Goal: Transaction & Acquisition: Purchase product/service

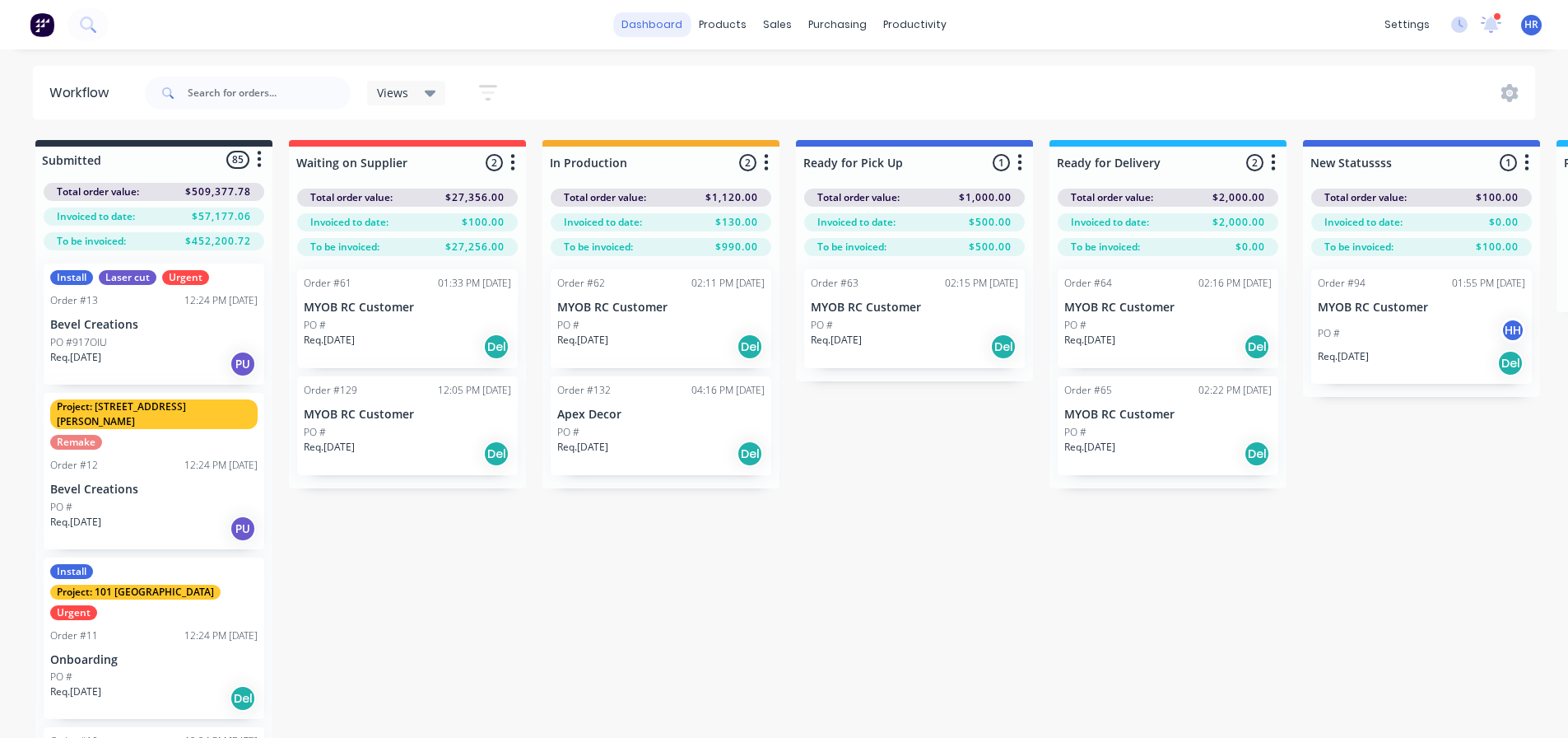
click at [656, 26] on link "dashboard" at bounding box center [652, 24] width 78 height 25
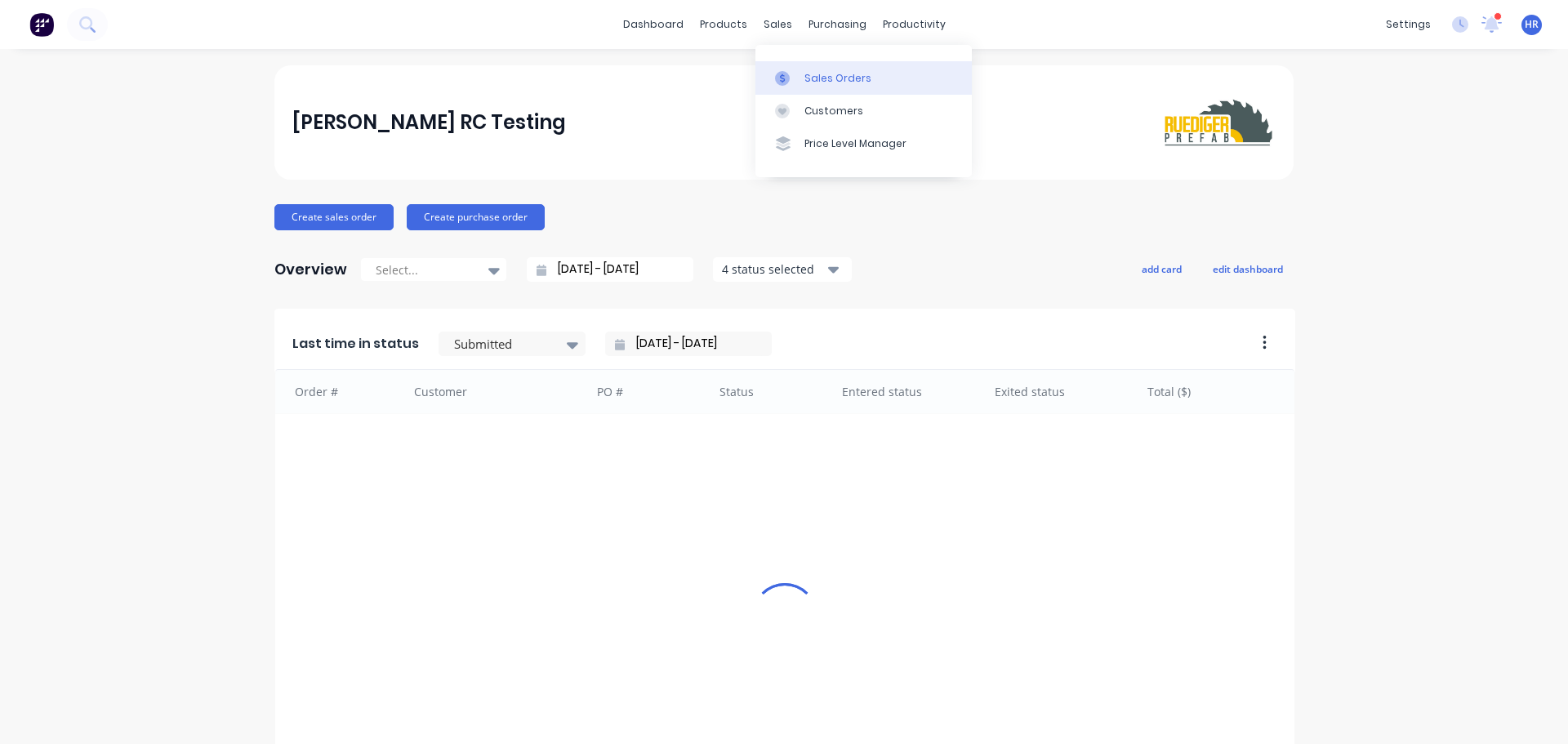
click at [811, 83] on div "Sales Orders" at bounding box center [838, 78] width 67 height 15
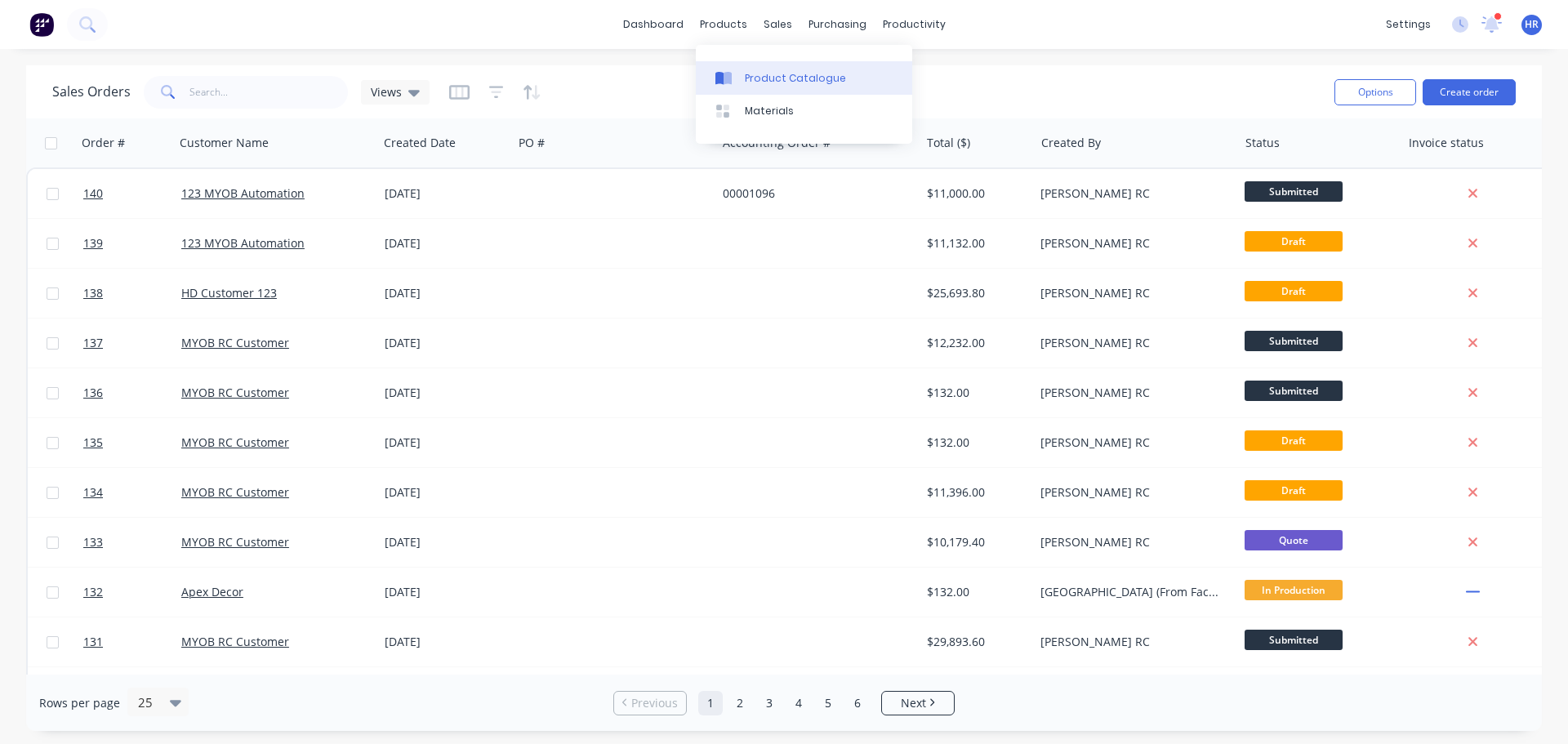
click at [768, 88] on link "Product Catalogue" at bounding box center [803, 77] width 216 height 33
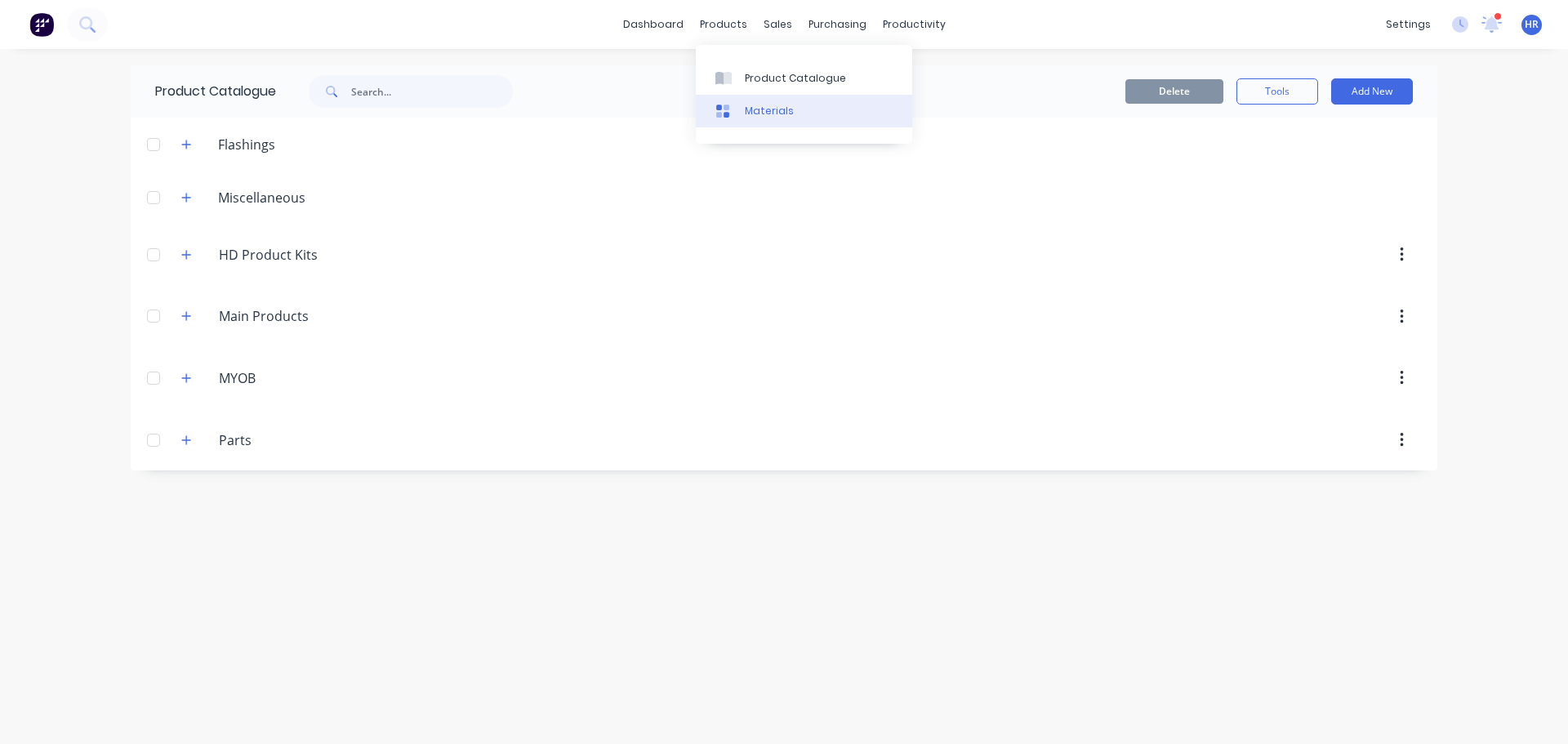
click at [742, 106] on link "Materials" at bounding box center [803, 111] width 216 height 33
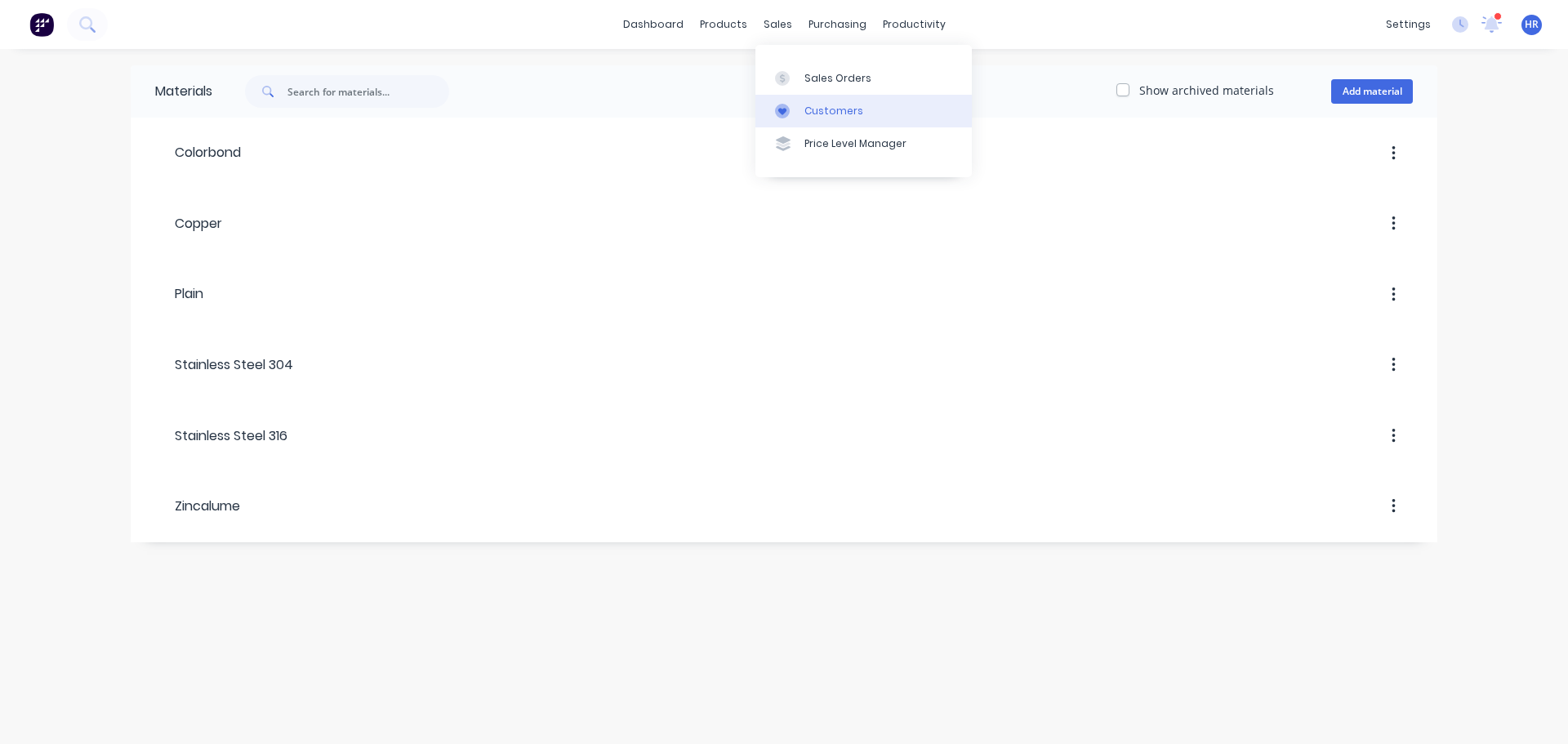
click at [807, 104] on div "Customers" at bounding box center [834, 111] width 59 height 15
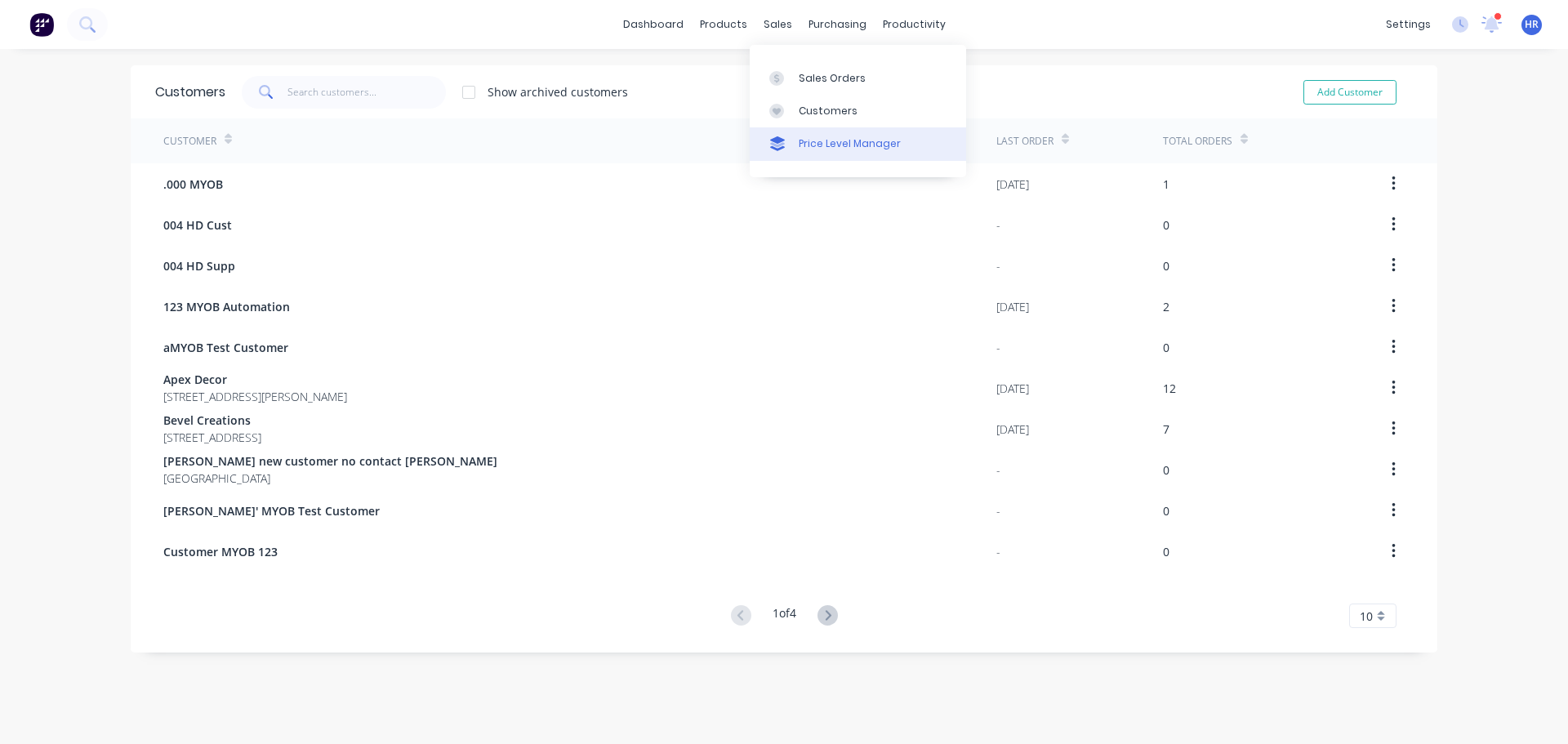
click at [855, 141] on div "Price Level Manager" at bounding box center [849, 143] width 102 height 15
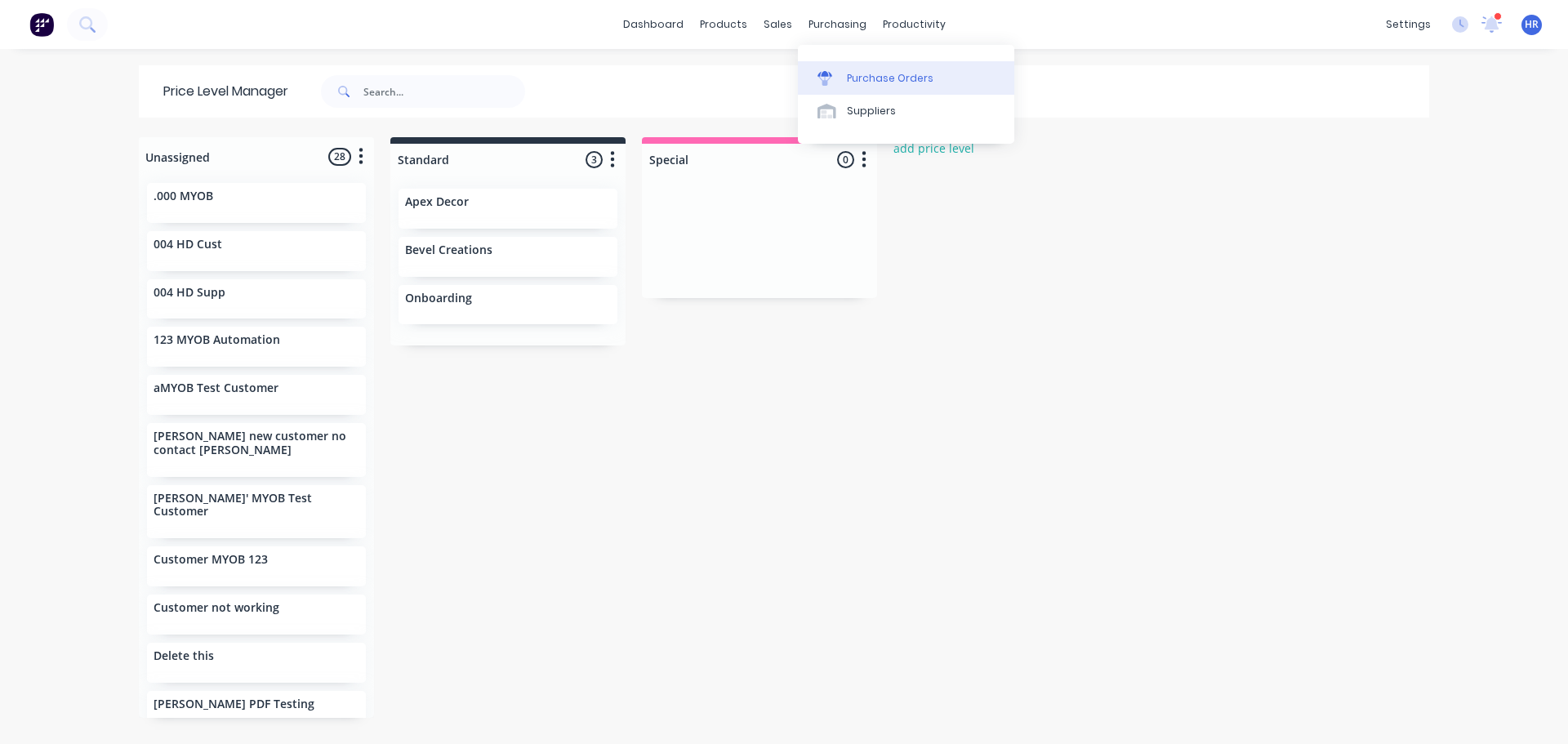
click at [871, 67] on link "Purchase Orders" at bounding box center [906, 77] width 216 height 33
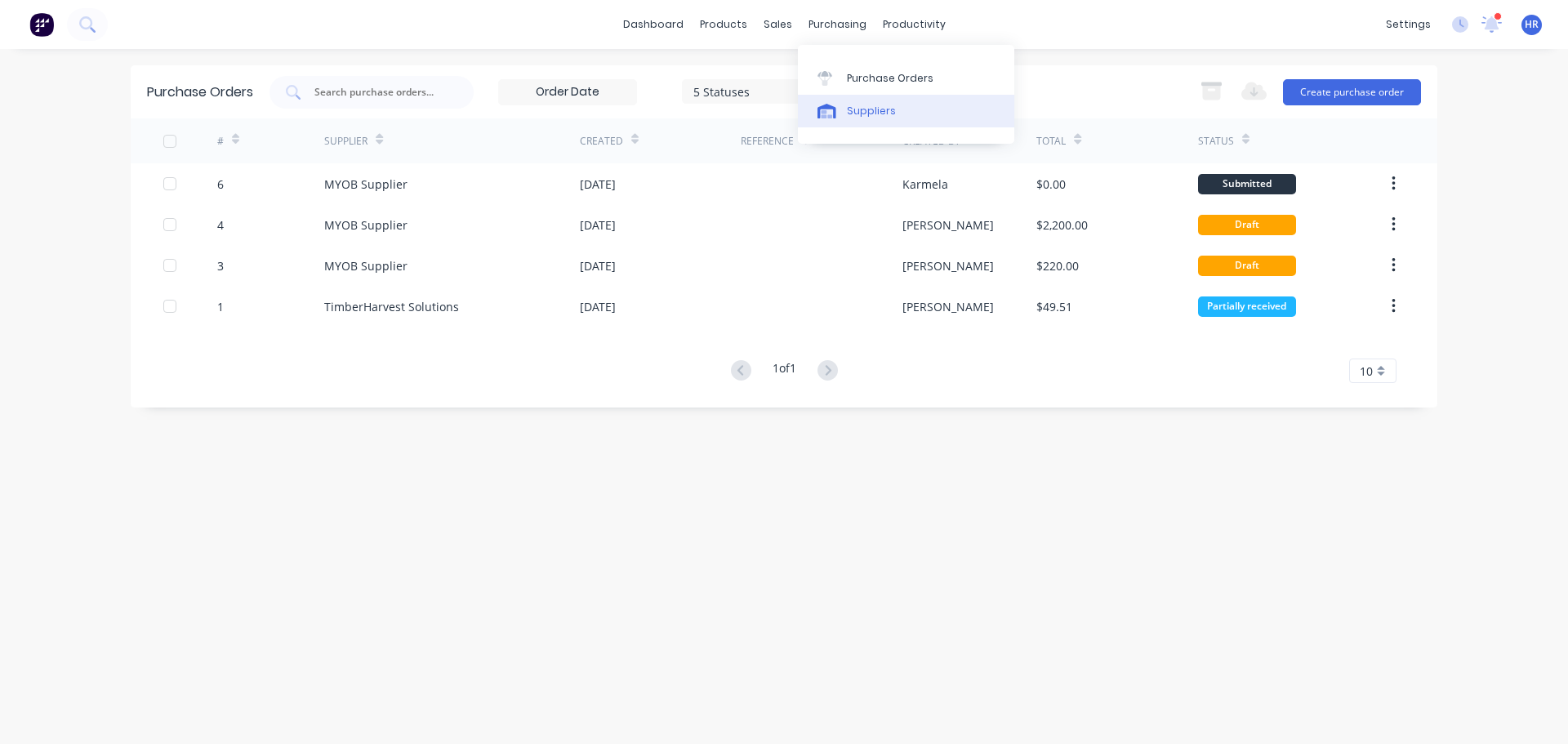
click at [868, 104] on div "Suppliers" at bounding box center [871, 111] width 49 height 15
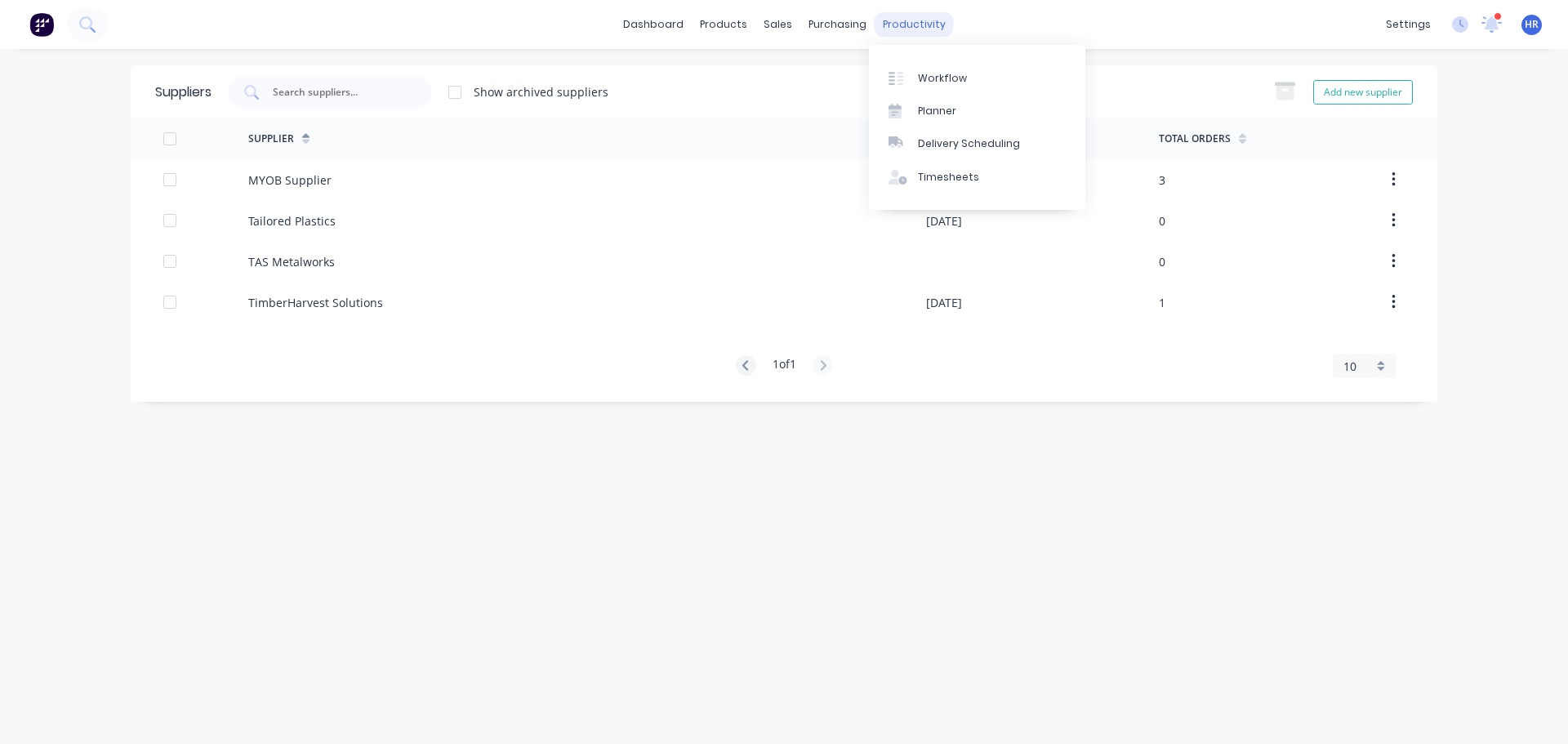
click at [926, 28] on div "productivity" at bounding box center [914, 24] width 79 height 25
click at [944, 82] on div "Workflow" at bounding box center [943, 78] width 49 height 15
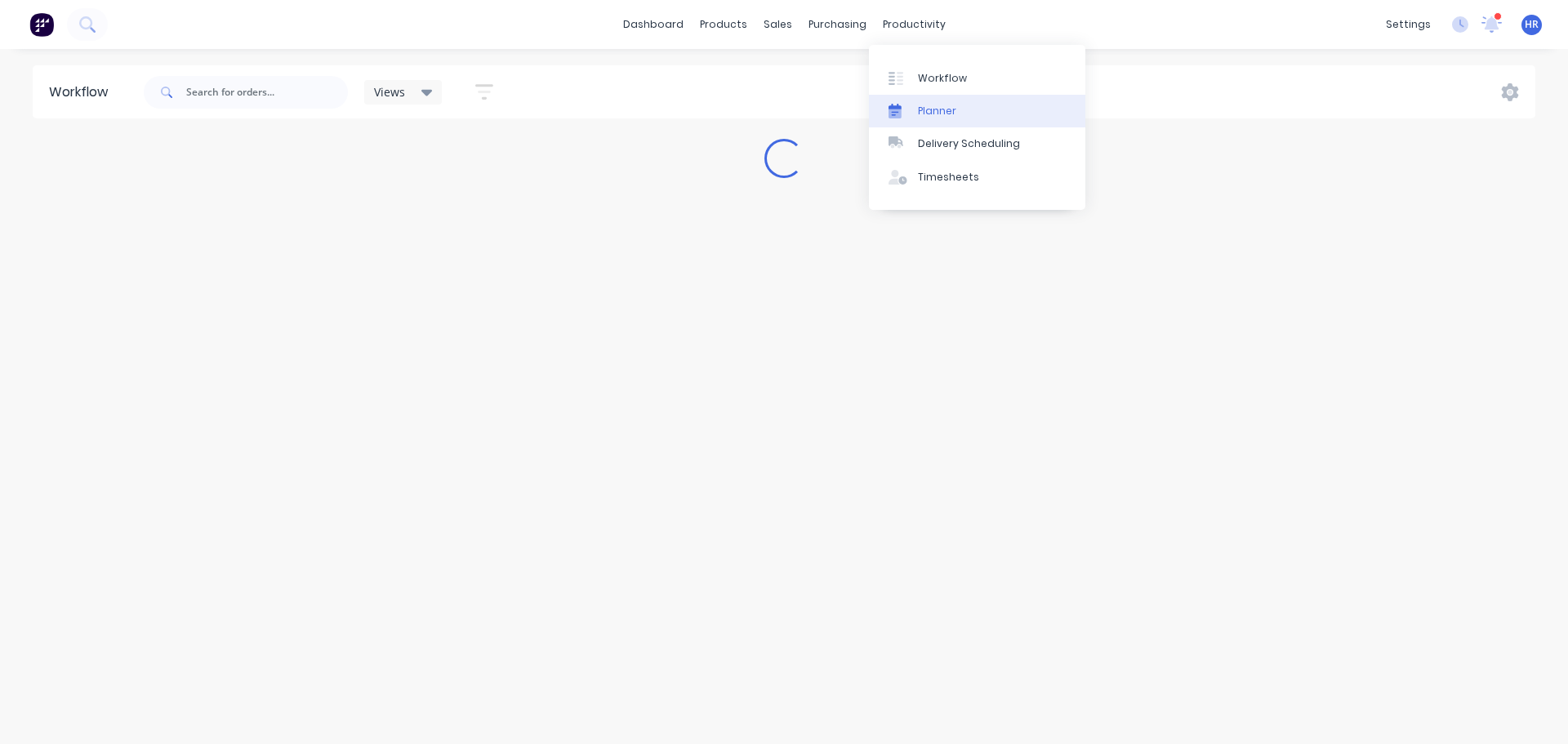
click at [958, 113] on link "Planner" at bounding box center [976, 111] width 216 height 33
click at [935, 145] on div "Delivery Scheduling" at bounding box center [968, 143] width 102 height 15
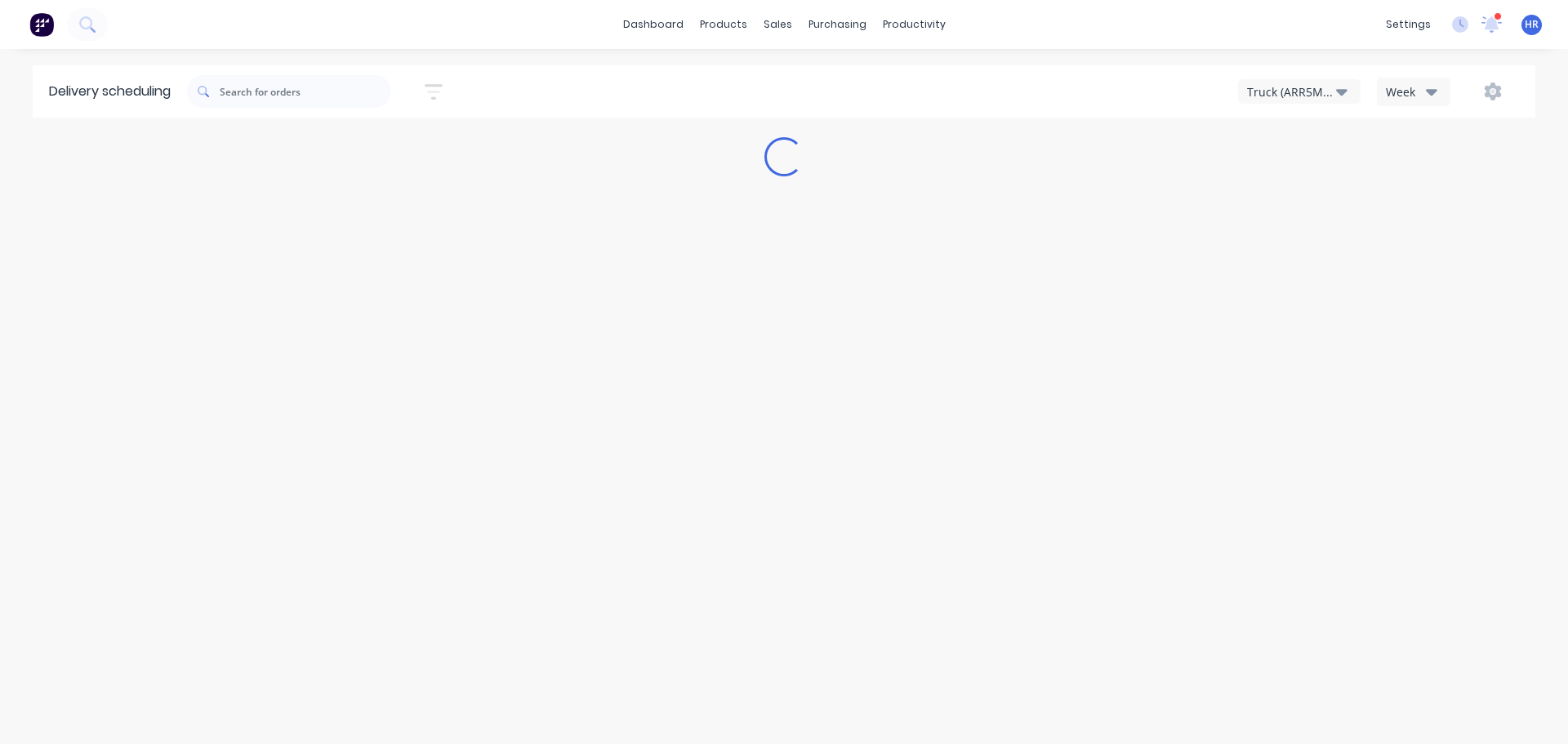
click at [949, 177] on div "Delivery scheduling Sort by Most recent Created date Required date Order number…" at bounding box center [784, 404] width 1568 height 679
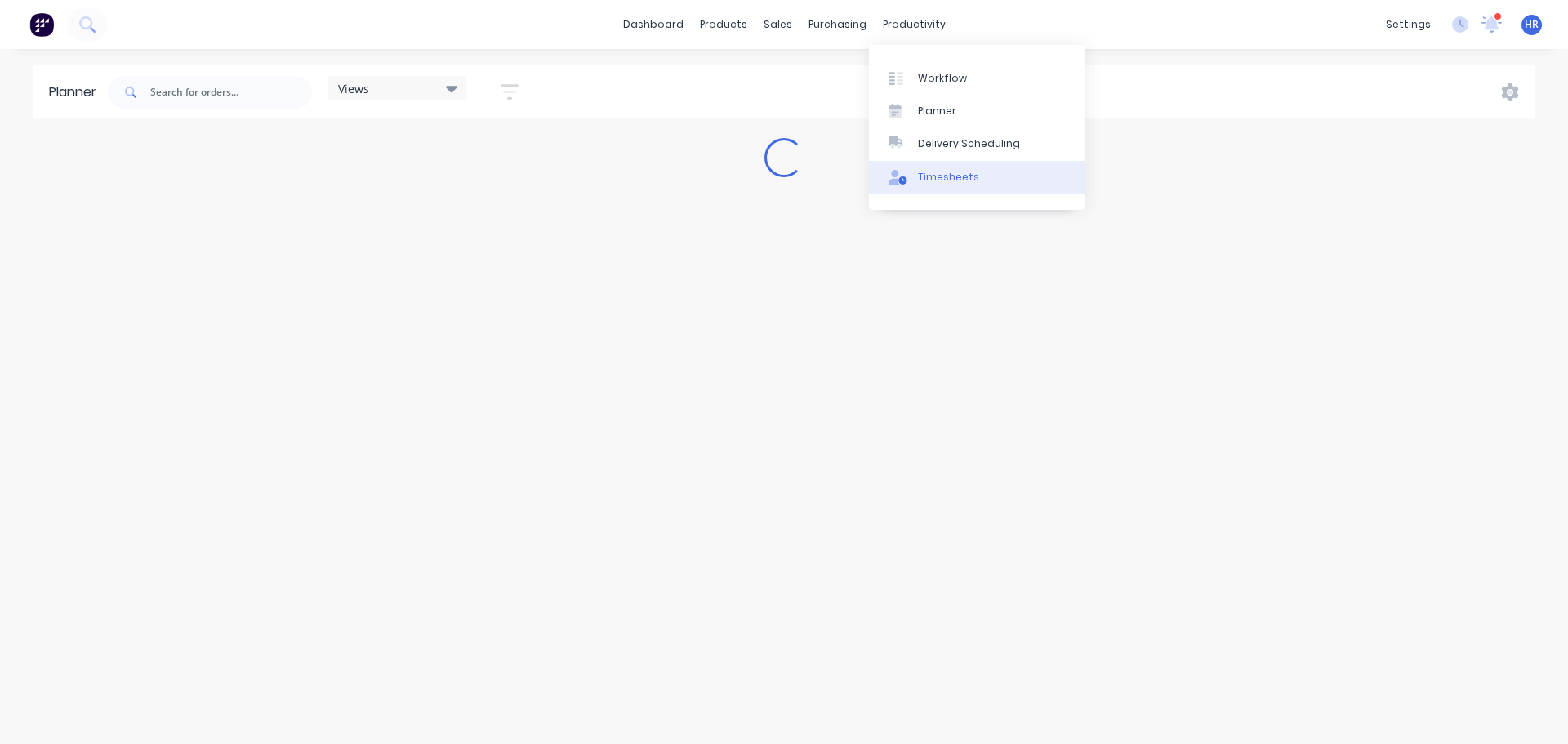
click at [956, 178] on div "Timesheets" at bounding box center [949, 177] width 61 height 15
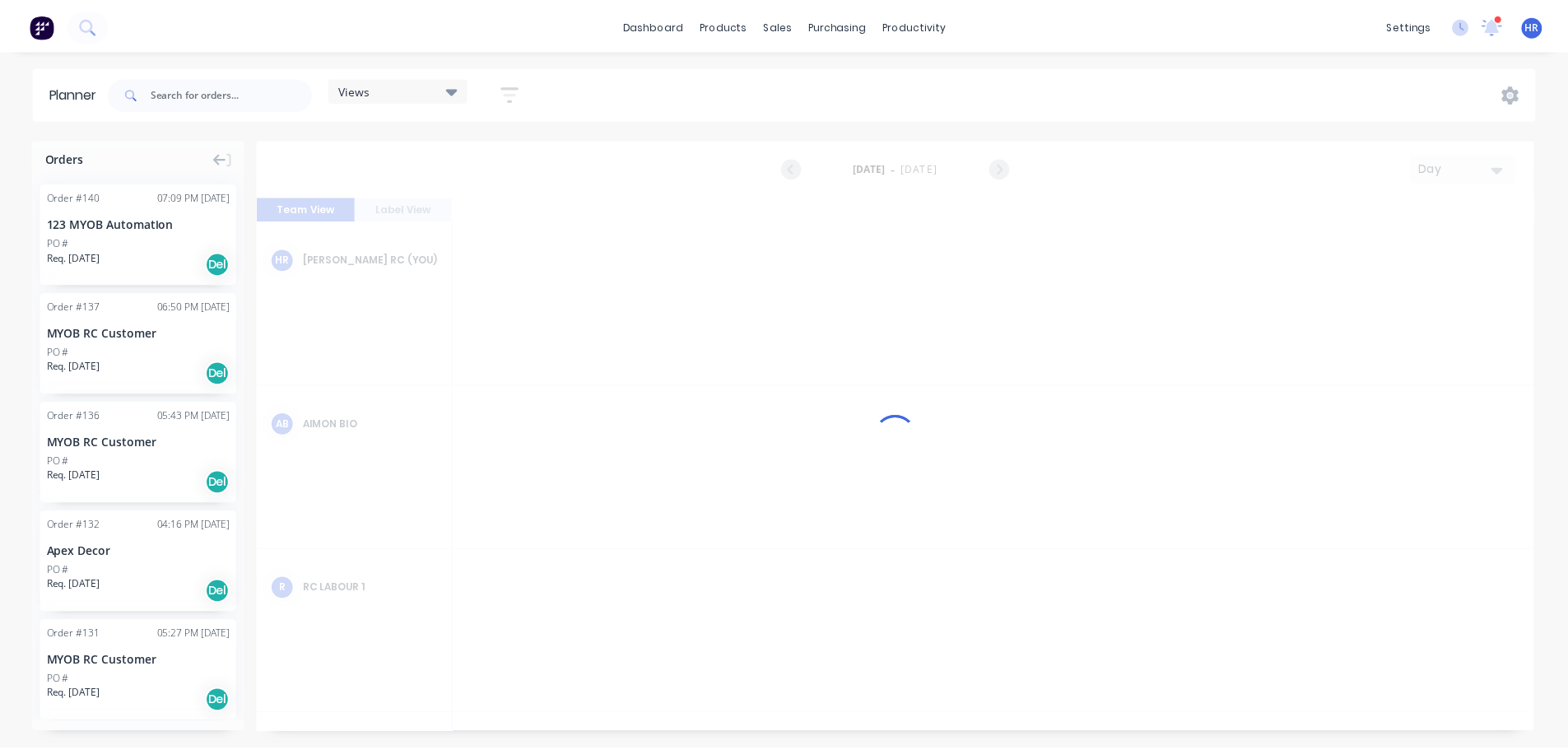
scroll to position [0, 3688]
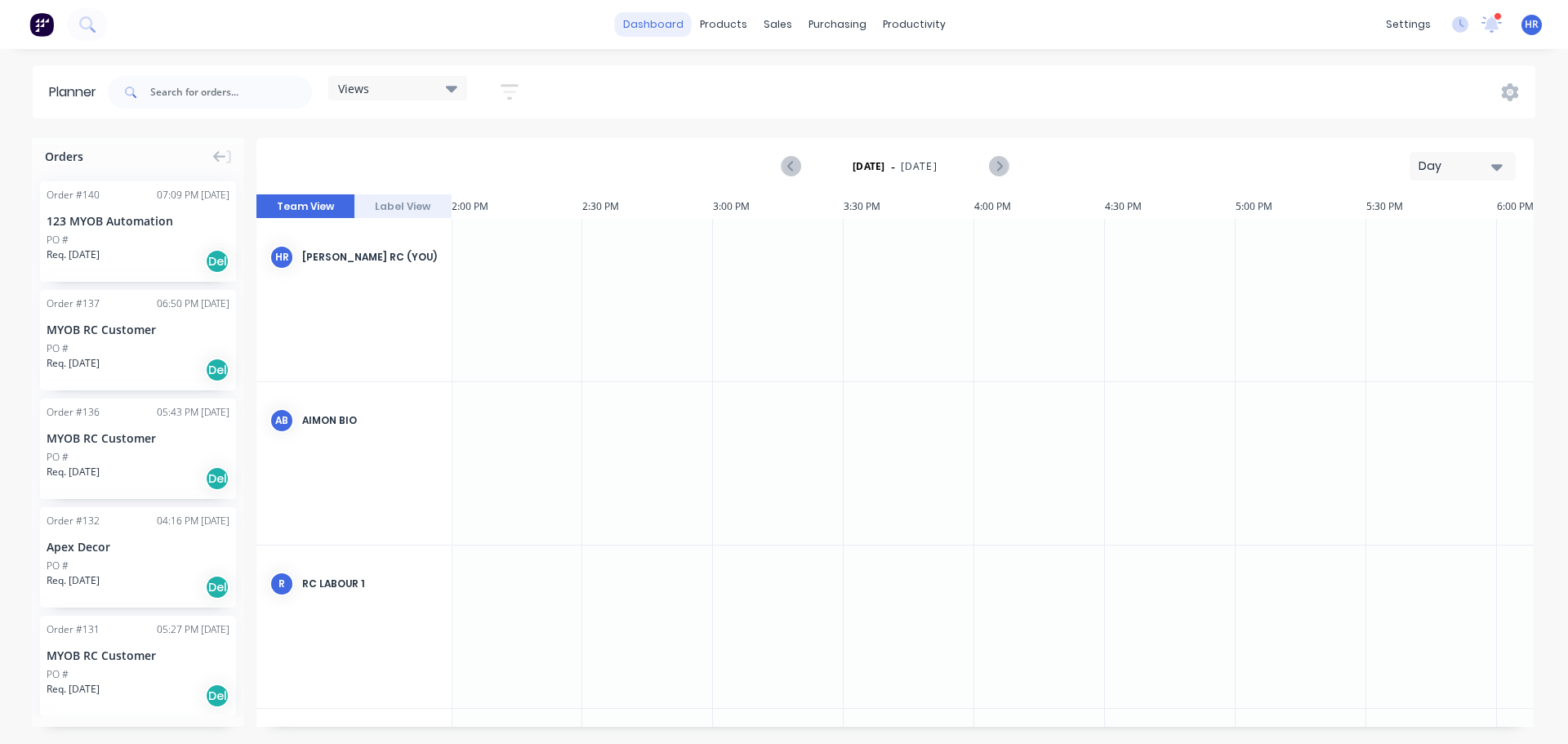
click at [662, 13] on link "dashboard" at bounding box center [653, 24] width 77 height 25
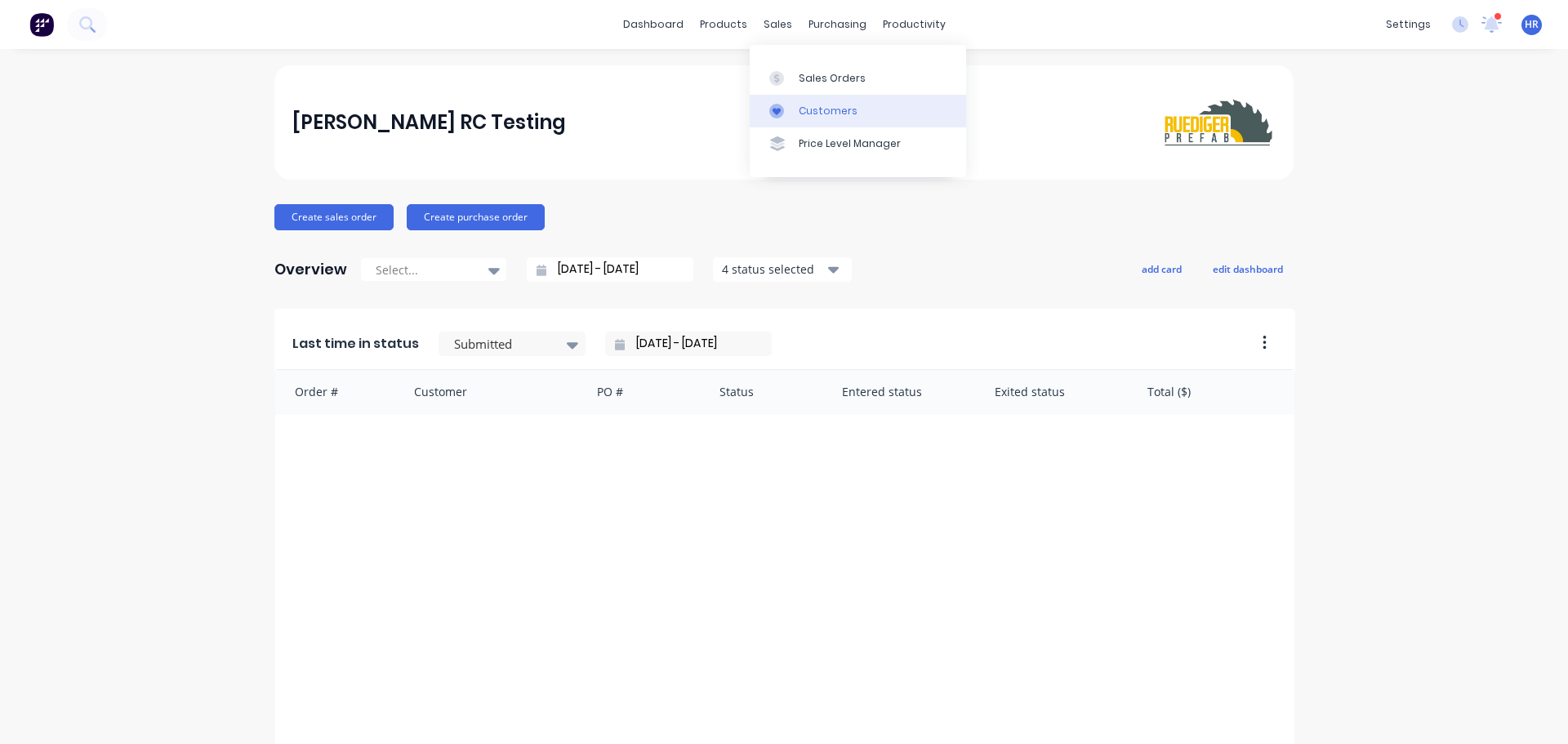
click at [839, 112] on div "Customers" at bounding box center [828, 111] width 59 height 15
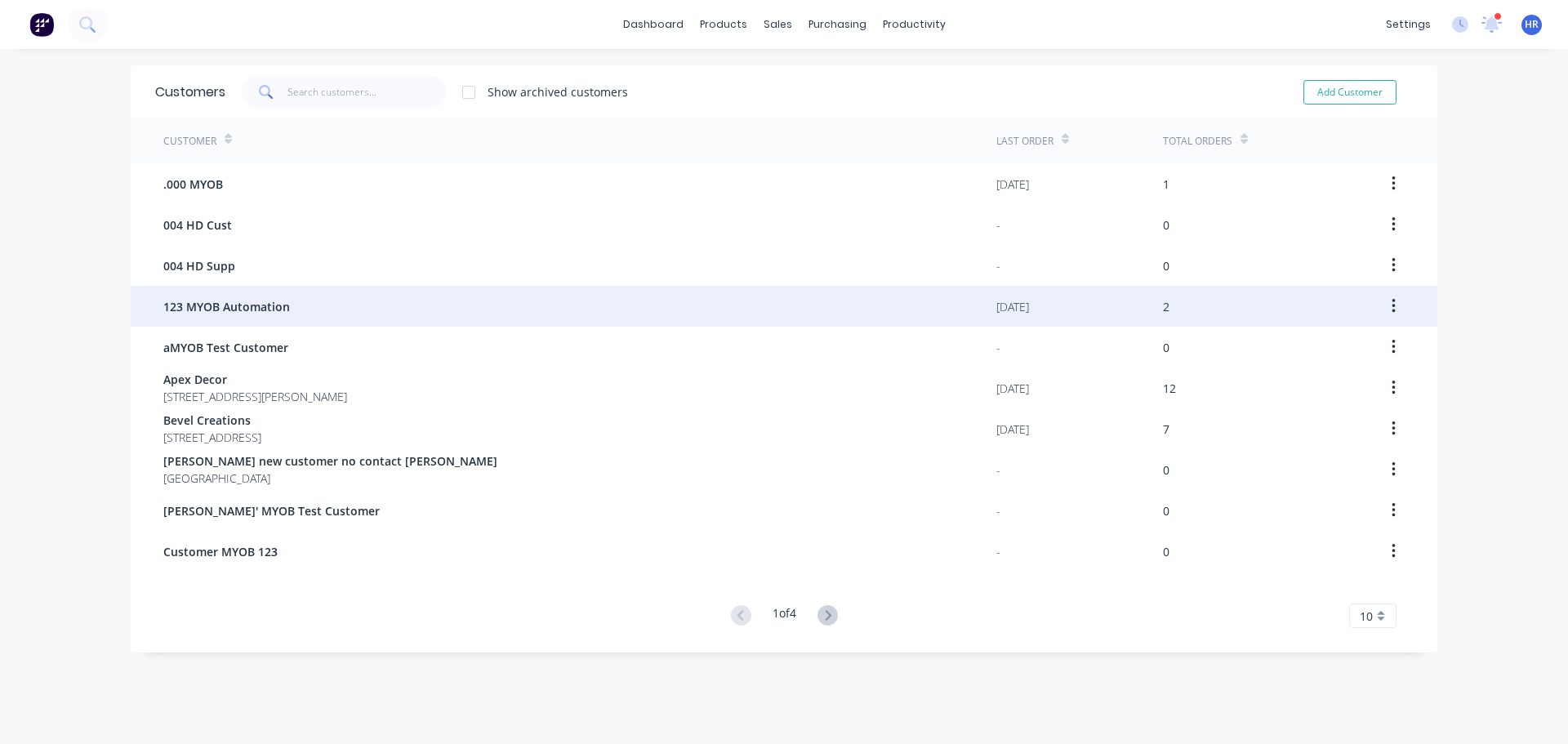
click at [294, 315] on div "123 MYOB Automation" at bounding box center [579, 305] width 833 height 41
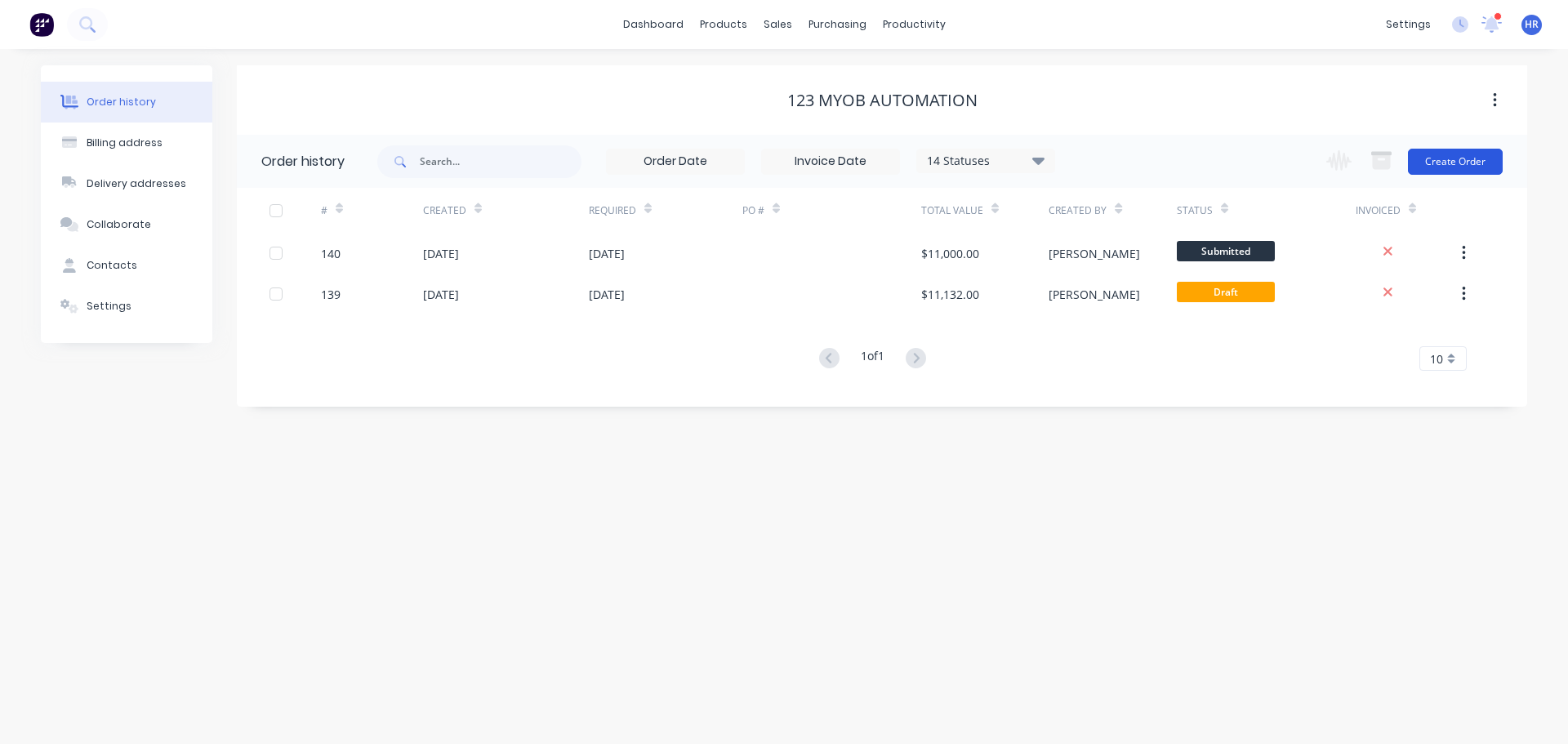
click at [1454, 164] on button "Create Order" at bounding box center [1455, 161] width 95 height 26
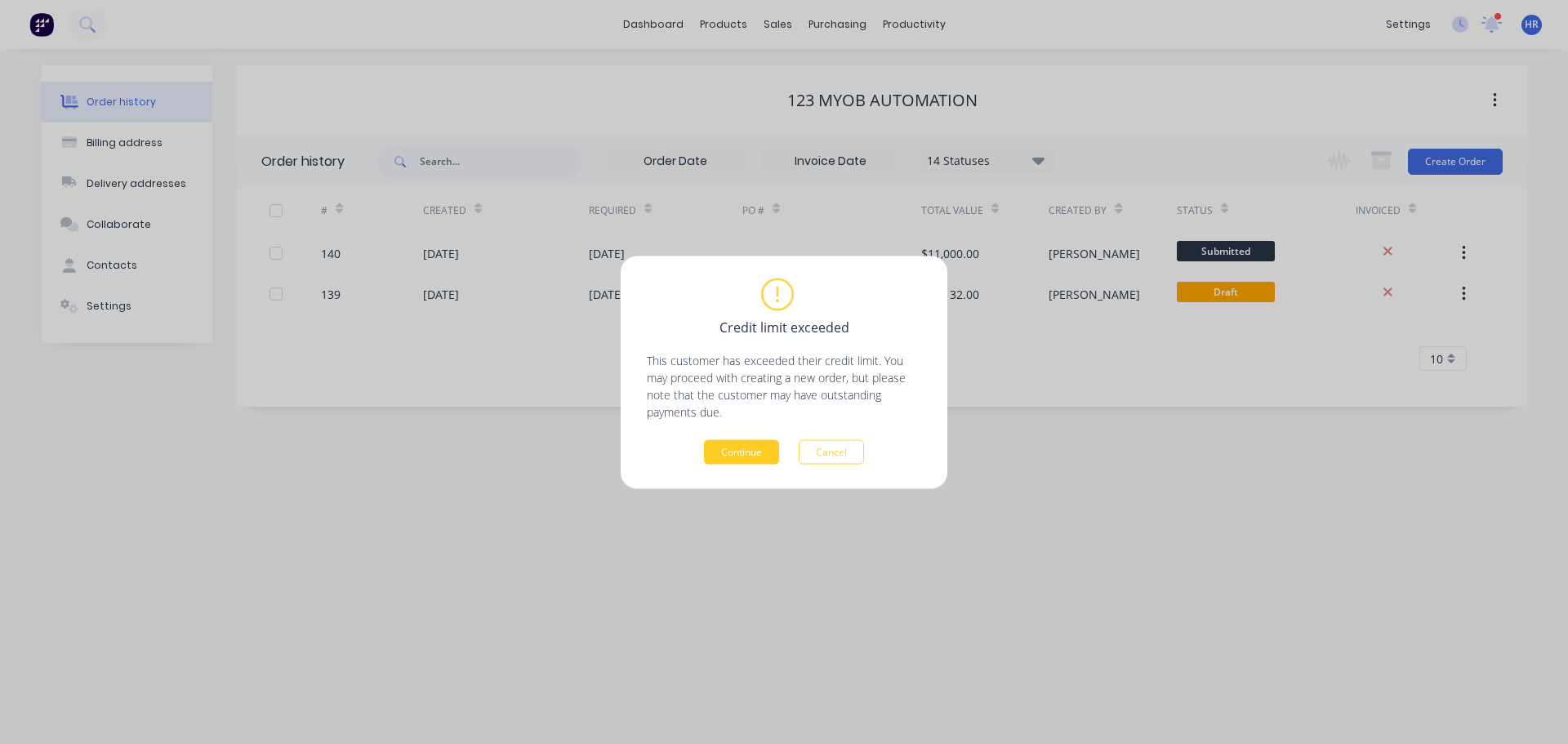
click at [737, 450] on button "Continue" at bounding box center [742, 452] width 75 height 25
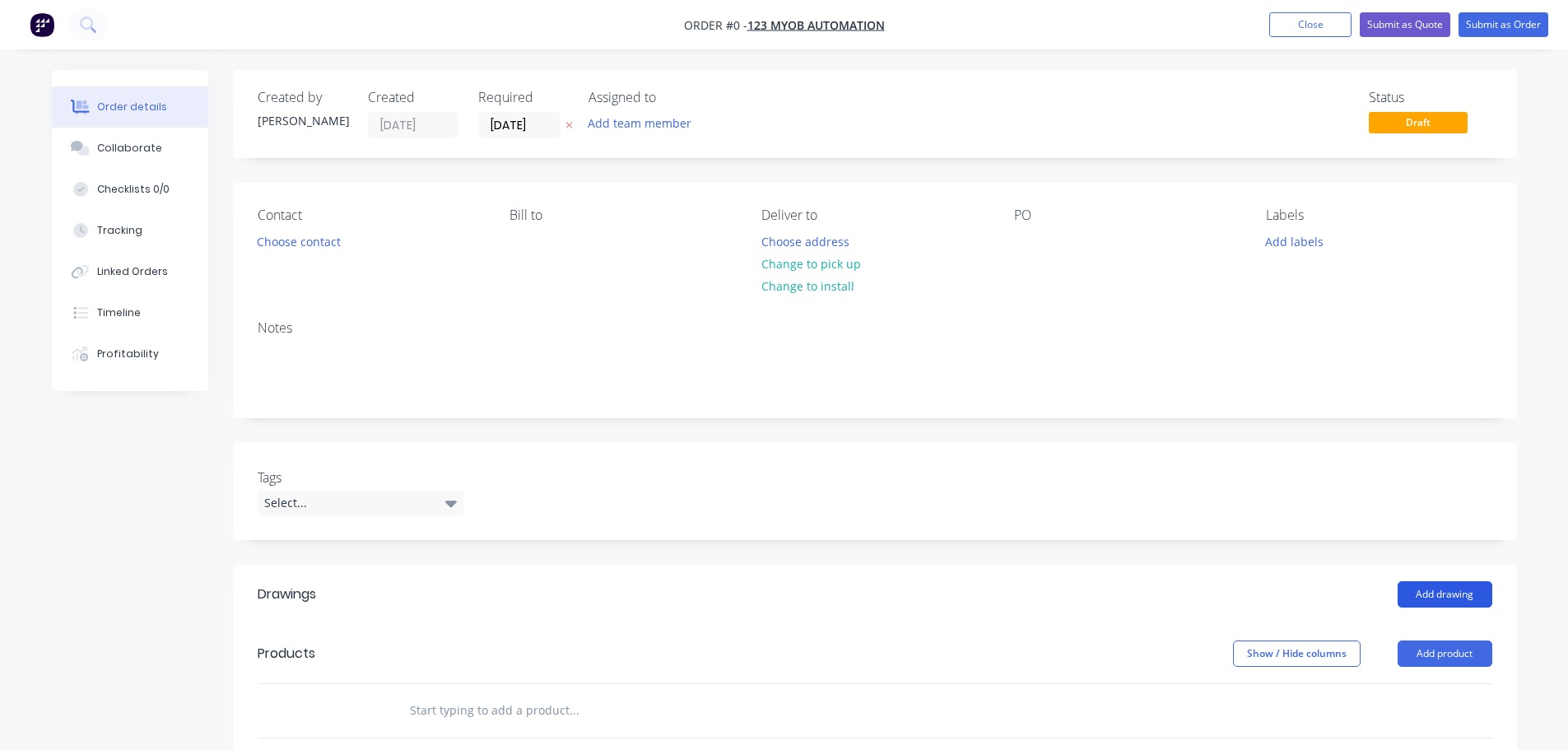
click at [1456, 590] on button "Add drawing" at bounding box center [1445, 595] width 95 height 26
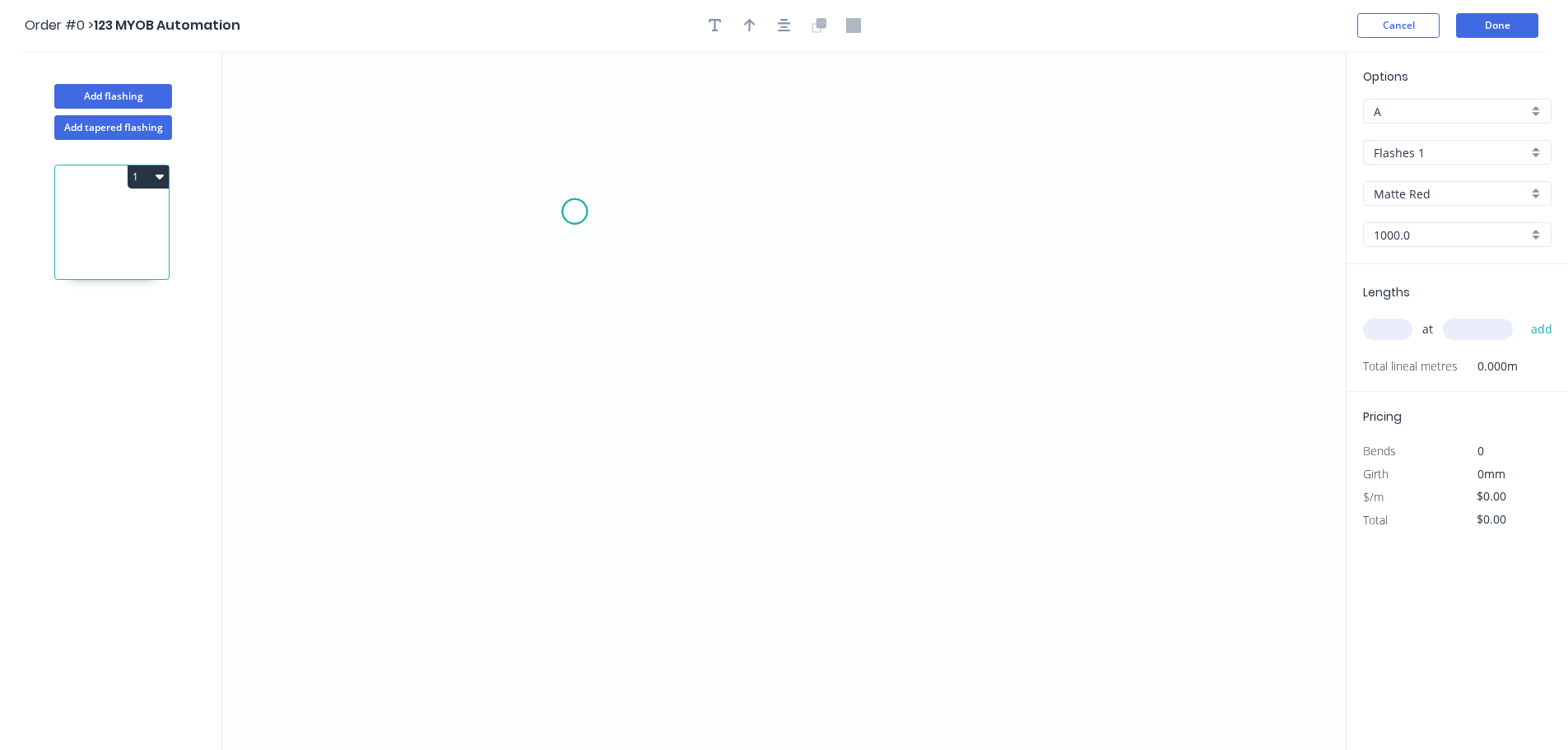
click at [574, 211] on icon "0" at bounding box center [784, 400] width 1123 height 699
click at [901, 255] on icon "0" at bounding box center [784, 400] width 1123 height 699
click at [735, 257] on tspan "?" at bounding box center [735, 249] width 8 height 27
click at [912, 368] on icon "0 1" at bounding box center [784, 400] width 1123 height 699
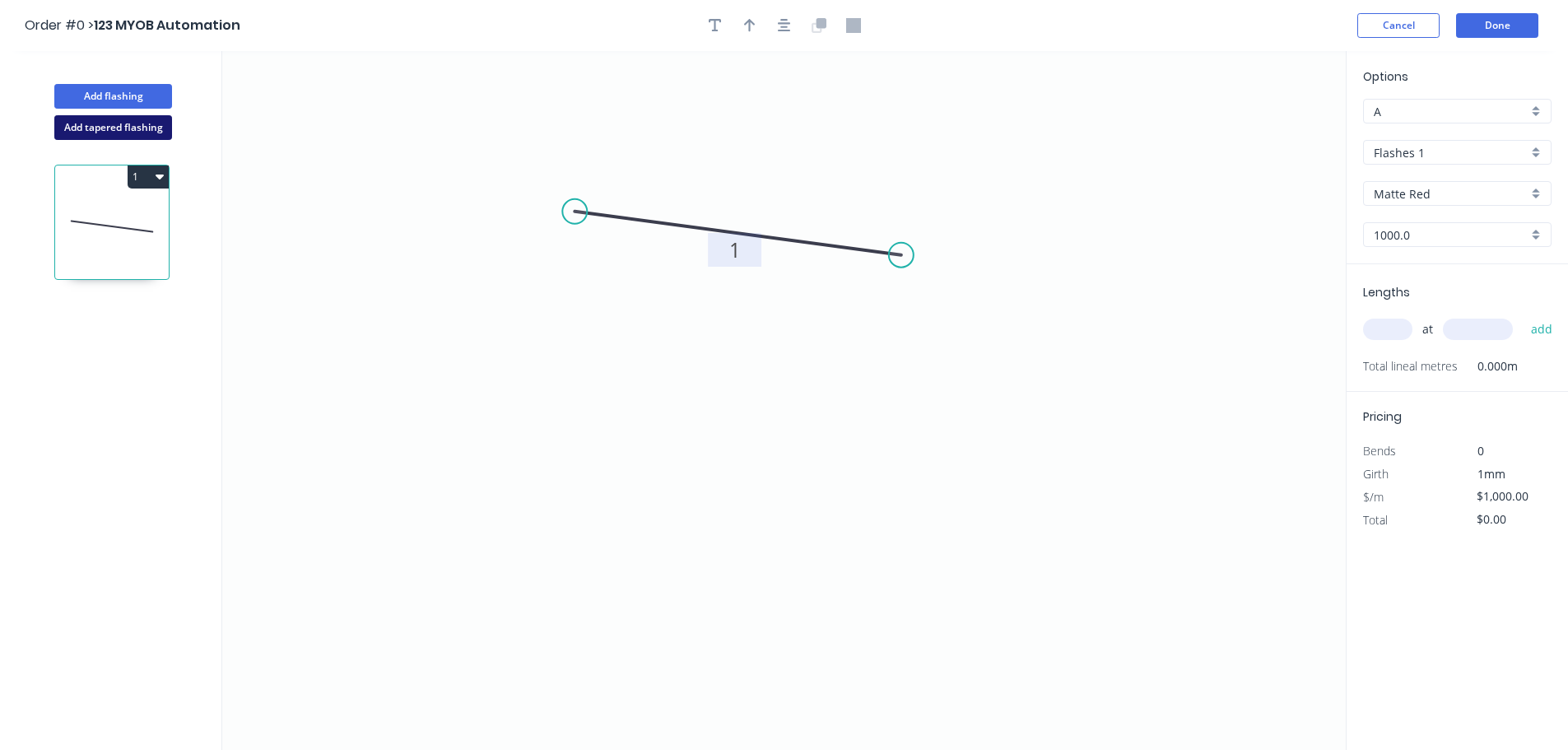
click at [150, 137] on button "Add tapered flashing" at bounding box center [113, 127] width 117 height 25
type input "$0.00"
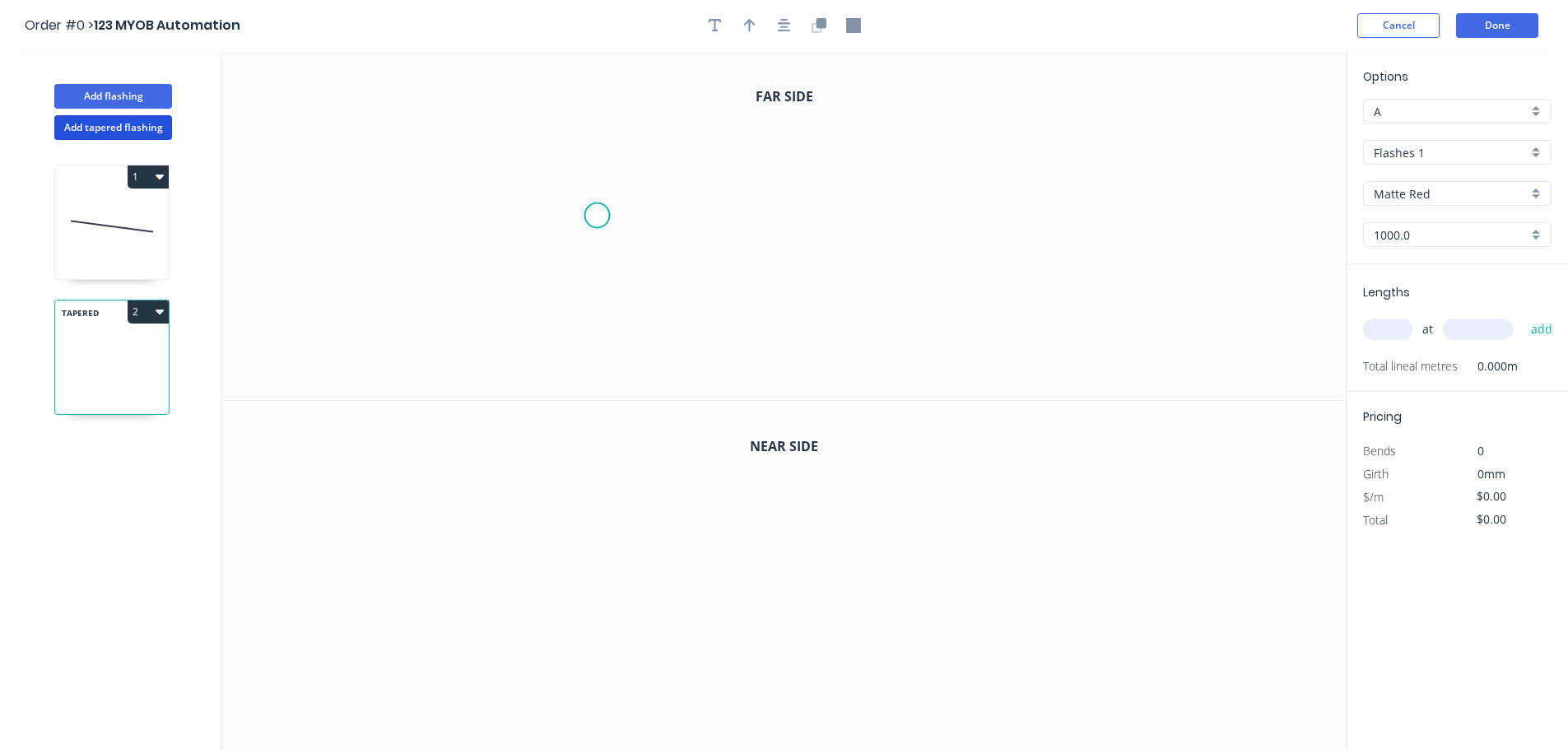
click at [611, 198] on icon "0" at bounding box center [784, 225] width 1123 height 349
click at [1043, 235] on icon "0" at bounding box center [784, 225] width 1123 height 349
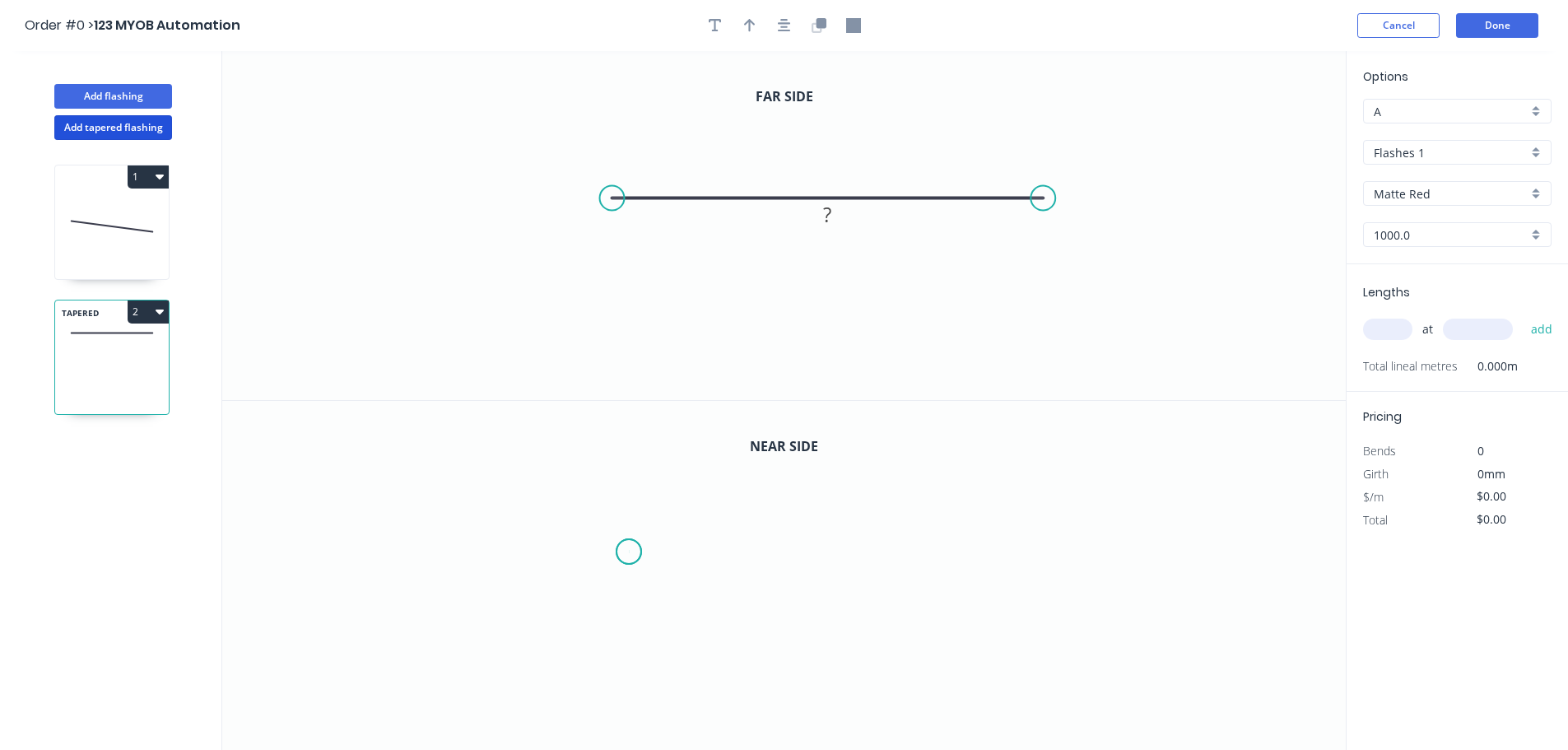
drag, startPoint x: 629, startPoint y: 552, endPoint x: 733, endPoint y: 568, distance: 105.2
click at [644, 552] on icon "0" at bounding box center [784, 576] width 1123 height 350
click at [1135, 619] on icon "0 ?" at bounding box center [784, 576] width 1123 height 350
click at [623, 542] on circle at bounding box center [628, 551] width 25 height 25
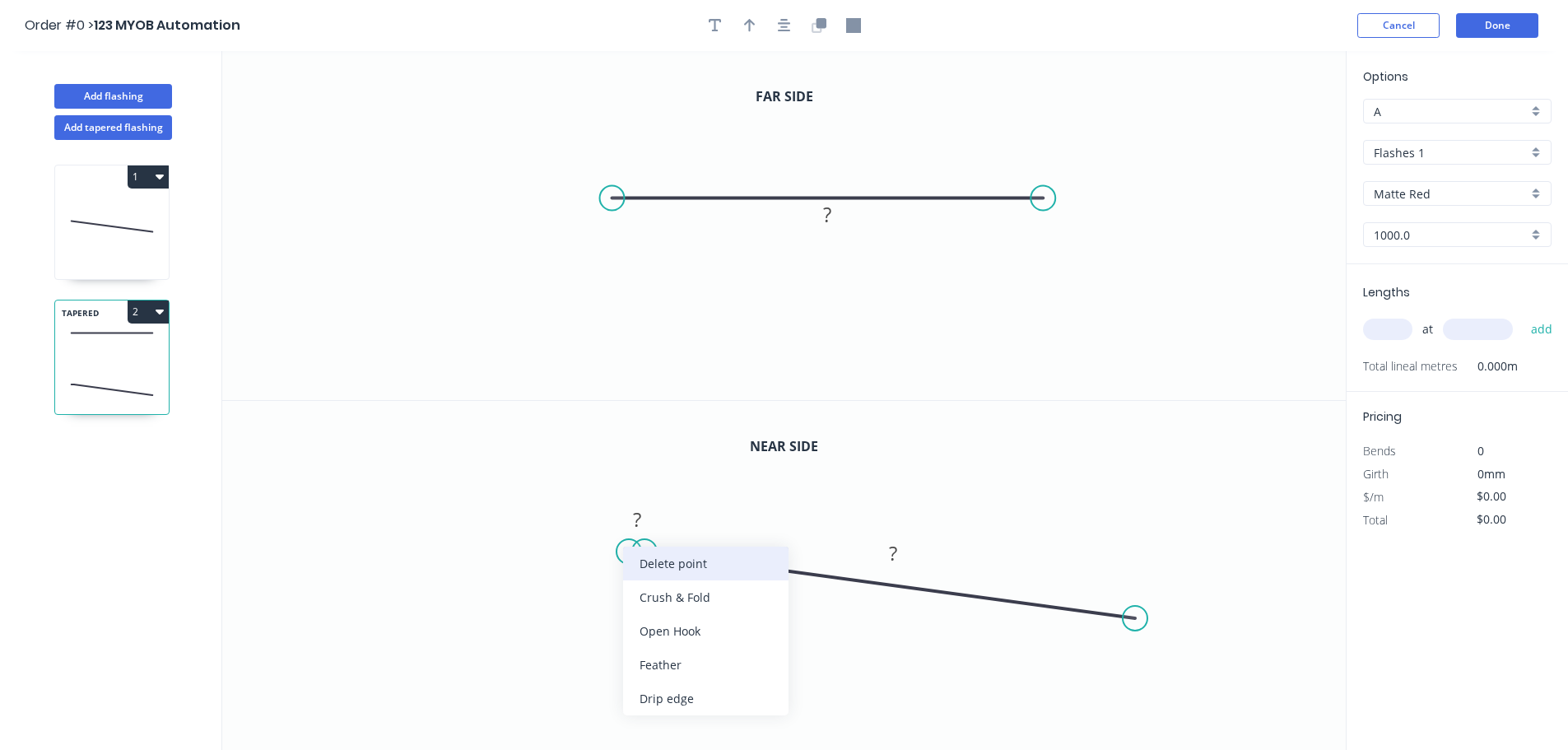
click at [686, 575] on div "Delete point" at bounding box center [706, 564] width 165 height 34
click at [877, 596] on rect at bounding box center [886, 602] width 33 height 23
click at [828, 221] on tspan "?" at bounding box center [827, 214] width 8 height 27
click at [990, 291] on icon "0 1" at bounding box center [784, 225] width 1123 height 349
type input "$1,000.00"
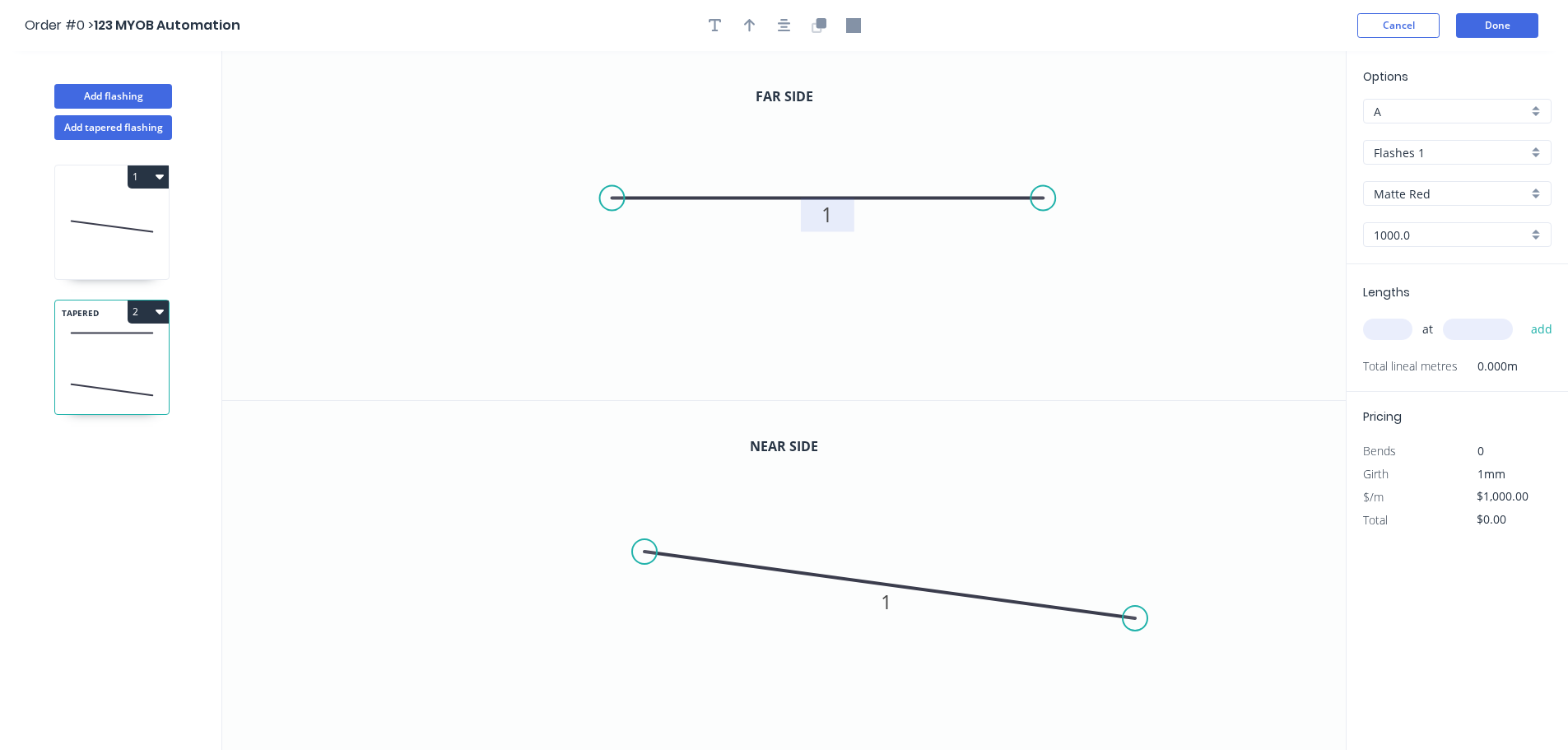
click at [1392, 329] on input "text" at bounding box center [1388, 329] width 50 height 21
type input "1"
type input "10000"
click at [1522, 316] on button "add" at bounding box center [1541, 330] width 39 height 28
click at [987, 375] on icon "0 1" at bounding box center [784, 225] width 1123 height 349
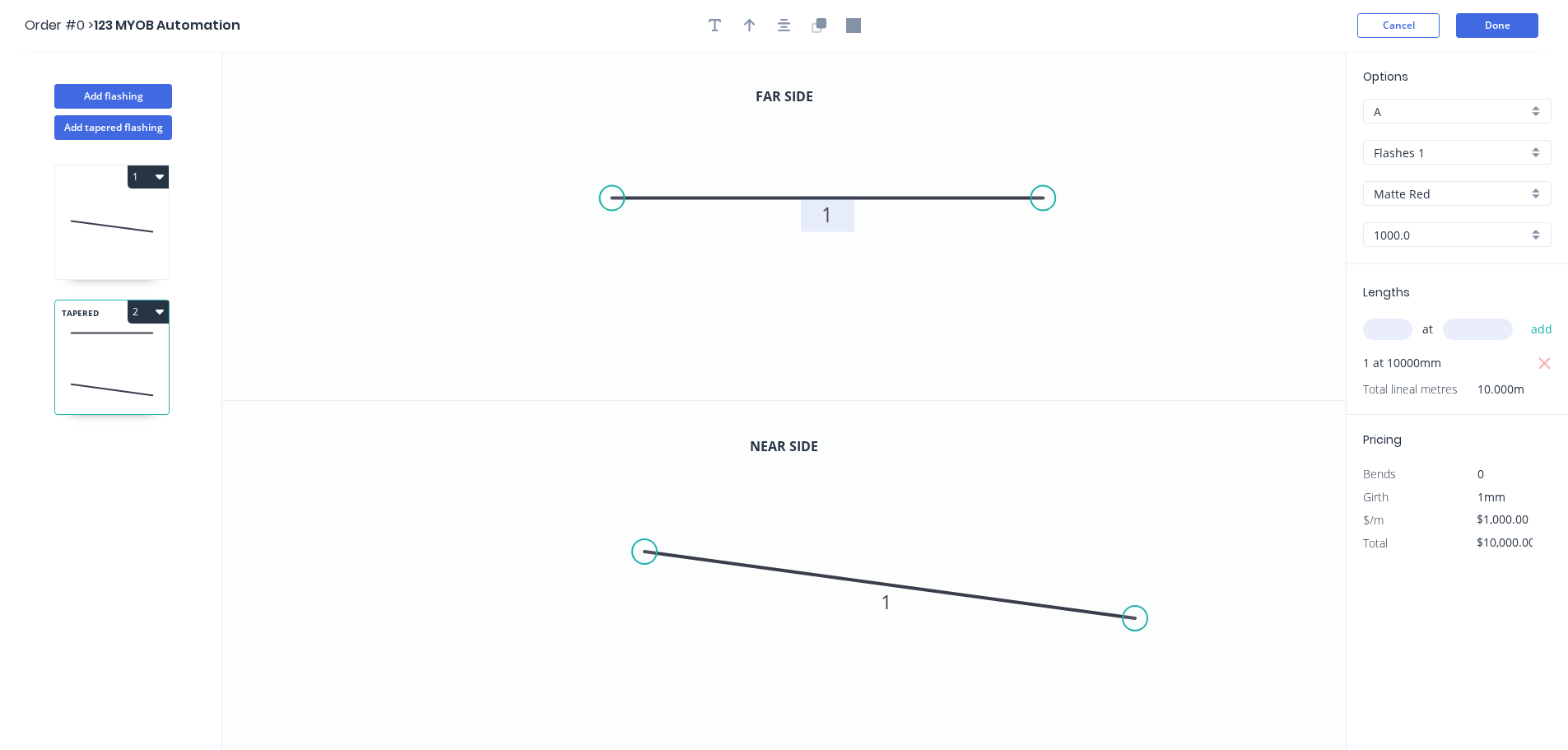
click at [122, 232] on icon at bounding box center [112, 226] width 113 height 106
type input "$0.00"
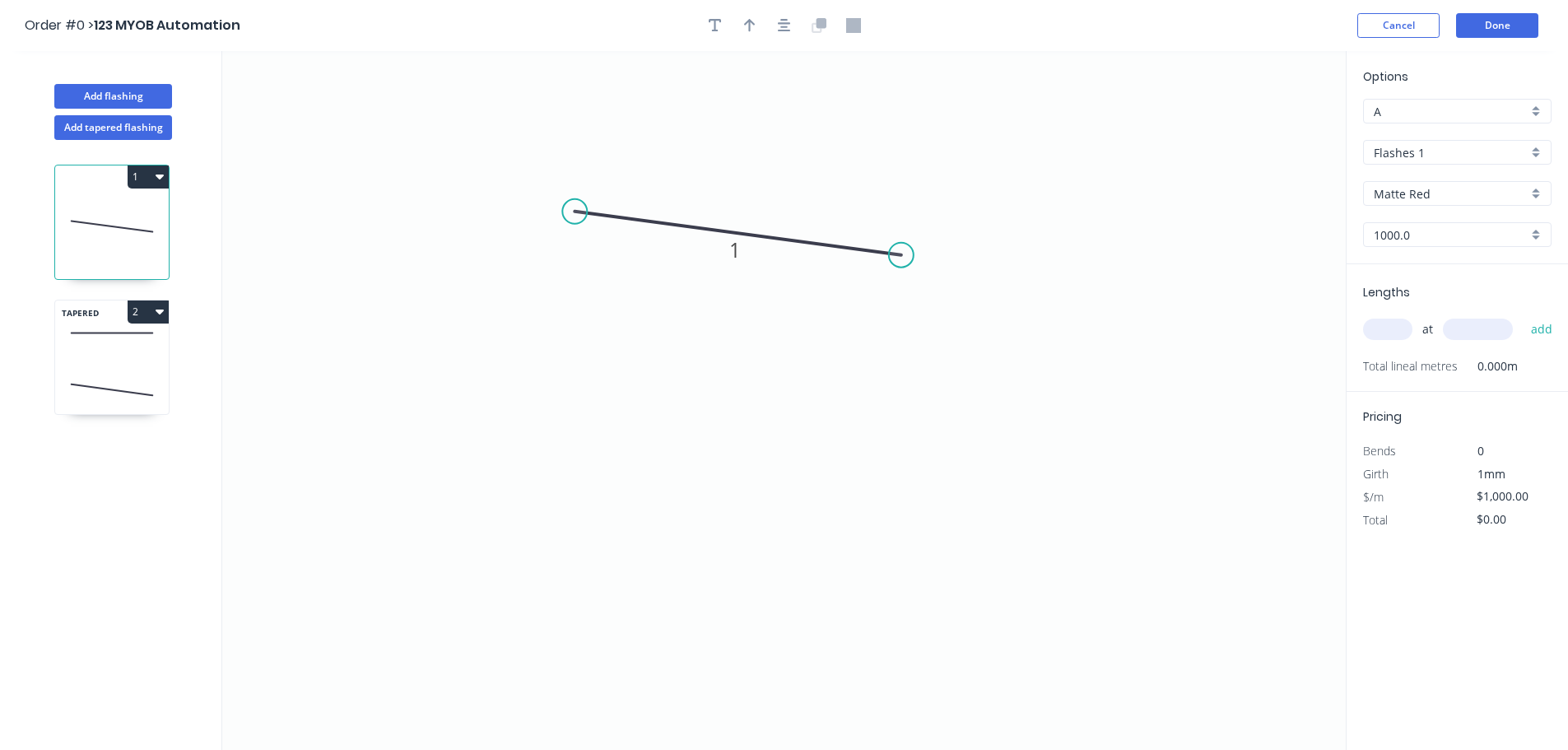
click at [1397, 337] on input "text" at bounding box center [1388, 329] width 50 height 21
type input "1"
type input "10000"
click at [1522, 316] on button "add" at bounding box center [1541, 330] width 39 height 28
type input "$10,000.00"
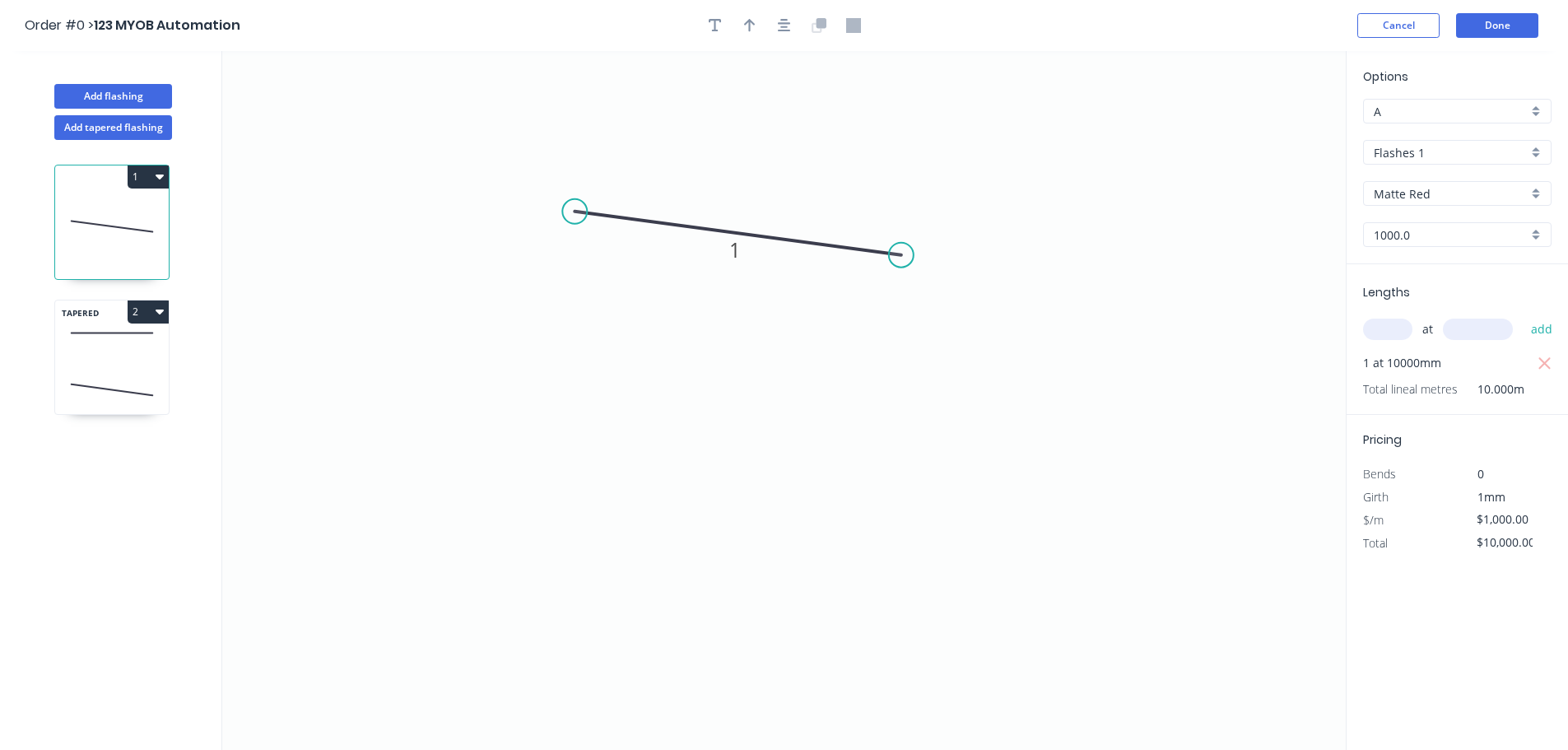
click at [1145, 426] on icon "0 1" at bounding box center [784, 400] width 1123 height 699
click at [1505, 28] on button "Done" at bounding box center [1496, 25] width 83 height 25
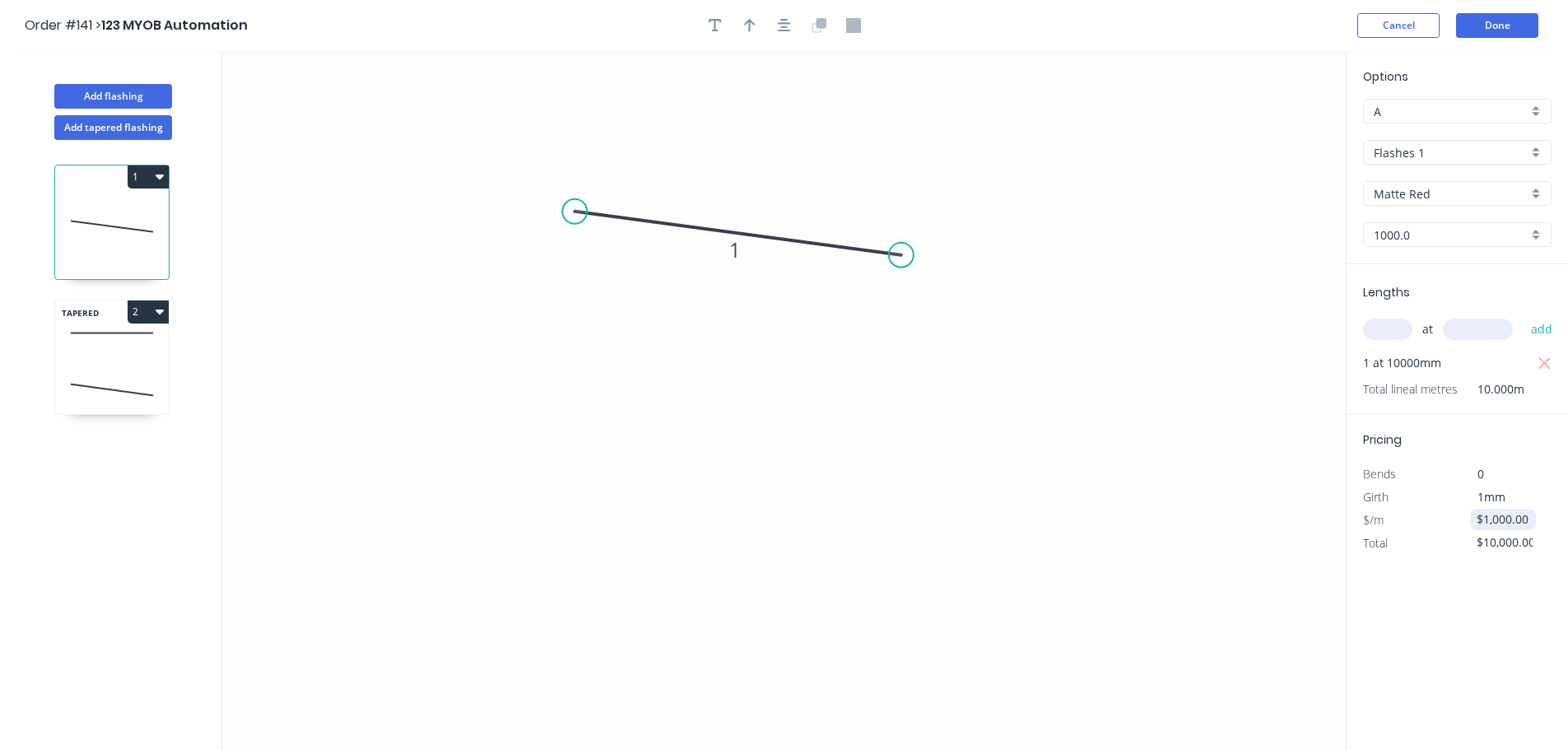
click at [1493, 522] on input "$1,000.00" at bounding box center [1504, 519] width 56 height 23
click at [1496, 521] on input "$1,000.00" at bounding box center [1504, 519] width 56 height 23
click at [1502, 522] on input "$1,000.00" at bounding box center [1504, 519] width 56 height 23
click at [1068, 492] on icon "0 1" at bounding box center [784, 400] width 1123 height 699
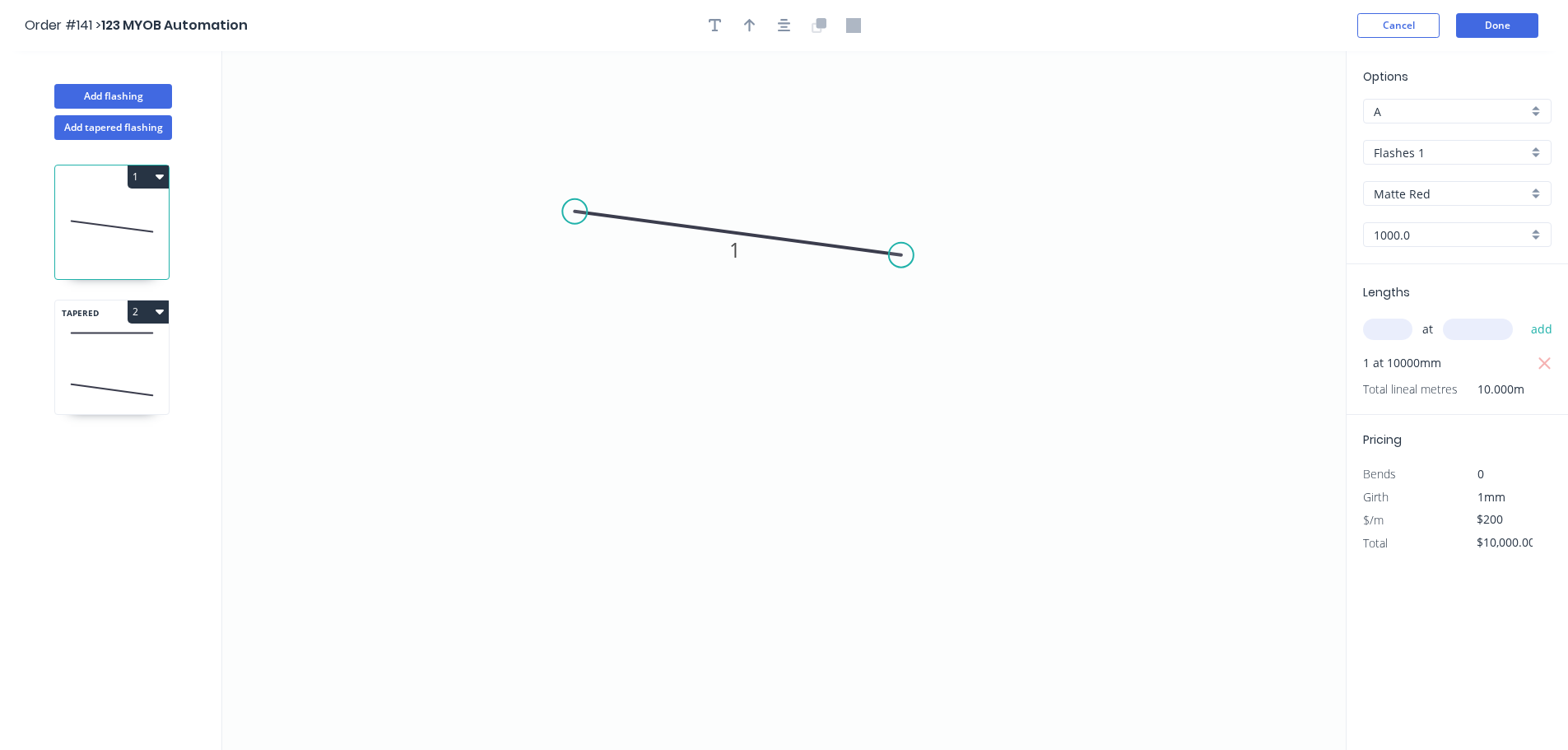
type input "$200.00"
type input "$2,000.00"
click at [1346, 498] on div "Pricing Bends 0 Girth 1mm $/m $200.00 Total $2,000.00" at bounding box center [1456, 485] width 221 height 140
click at [93, 372] on icon at bounding box center [112, 389] width 113 height 49
type input "$1,000.00"
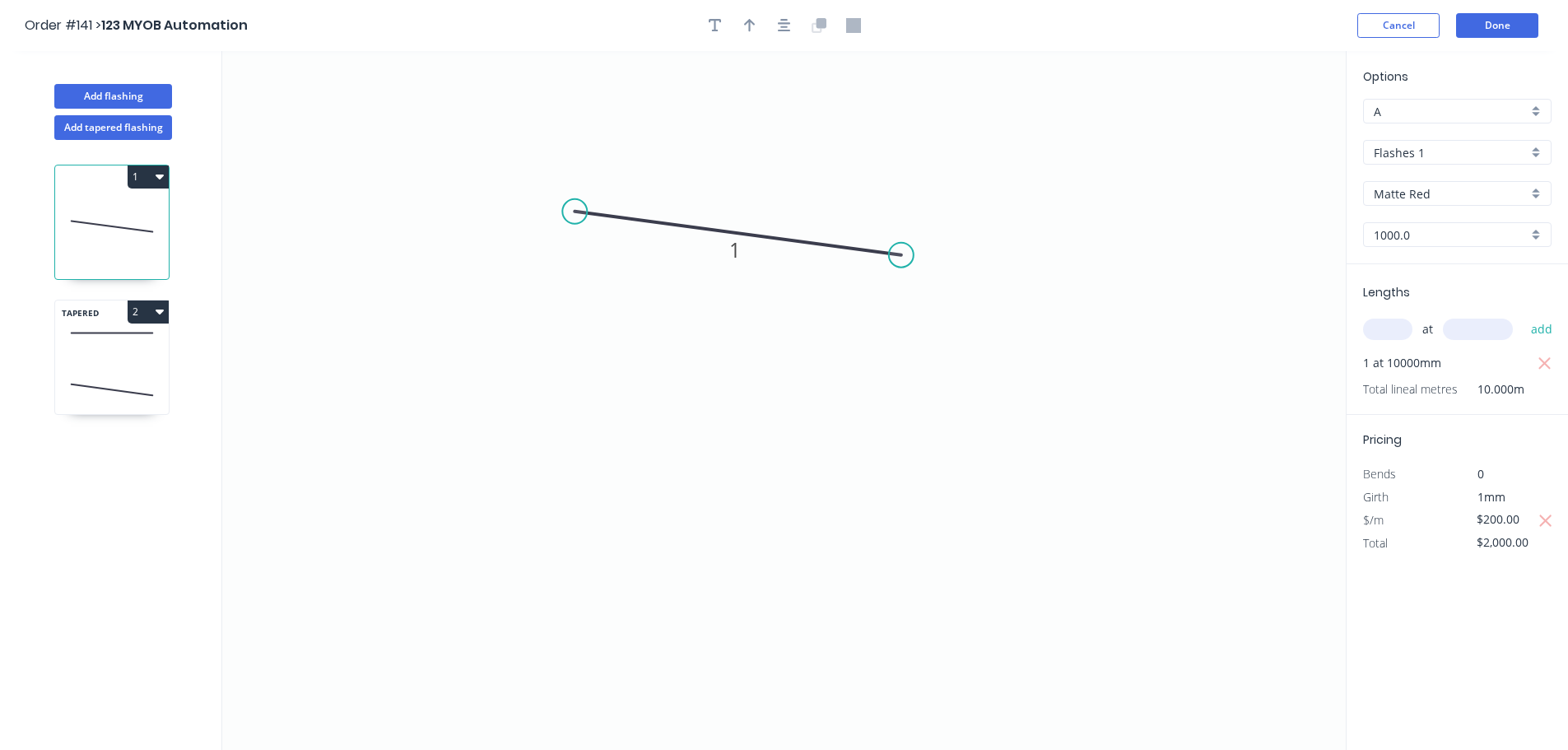
type input "$10,000.00"
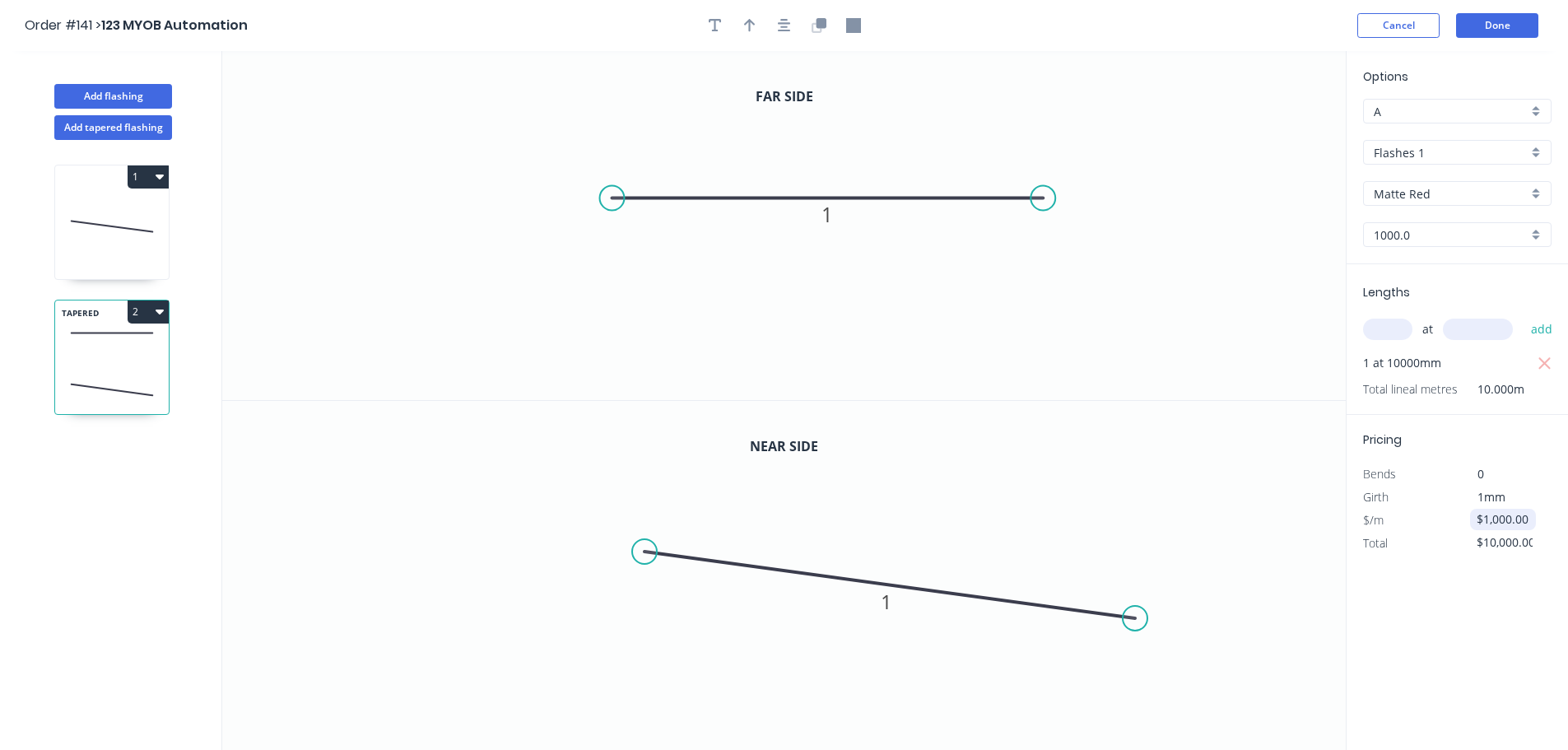
click at [1500, 522] on input "$1,000.00" at bounding box center [1504, 519] width 56 height 23
type input "$200.00"
type input "$2,000.00"
click at [1483, 593] on div "Options A A Flashes 1 Flashes 1 Matte Red Matte Red 1000.0 1000.0 Lengths at ad…" at bounding box center [1456, 400] width 222 height 700
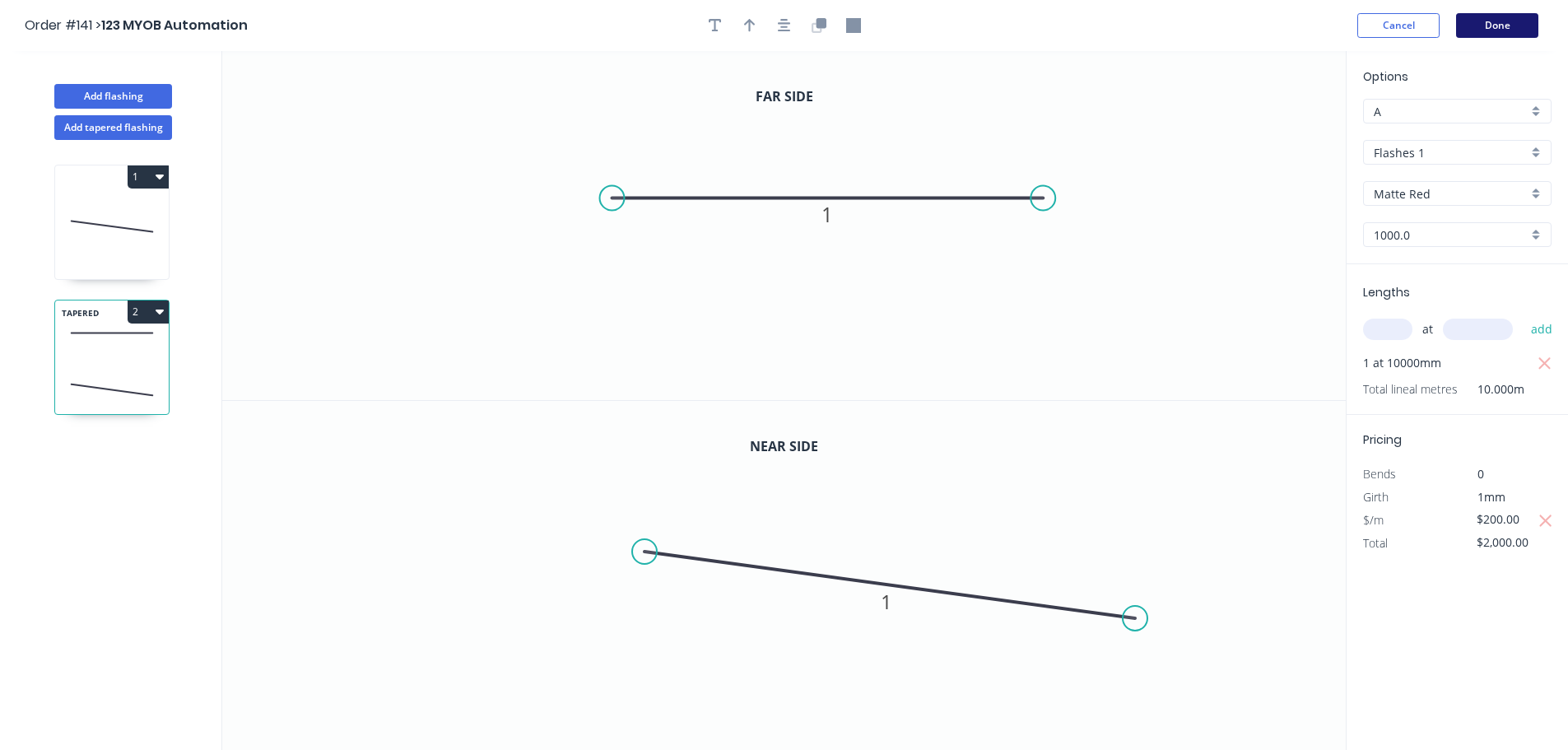
click at [1513, 24] on button "Done" at bounding box center [1496, 25] width 83 height 25
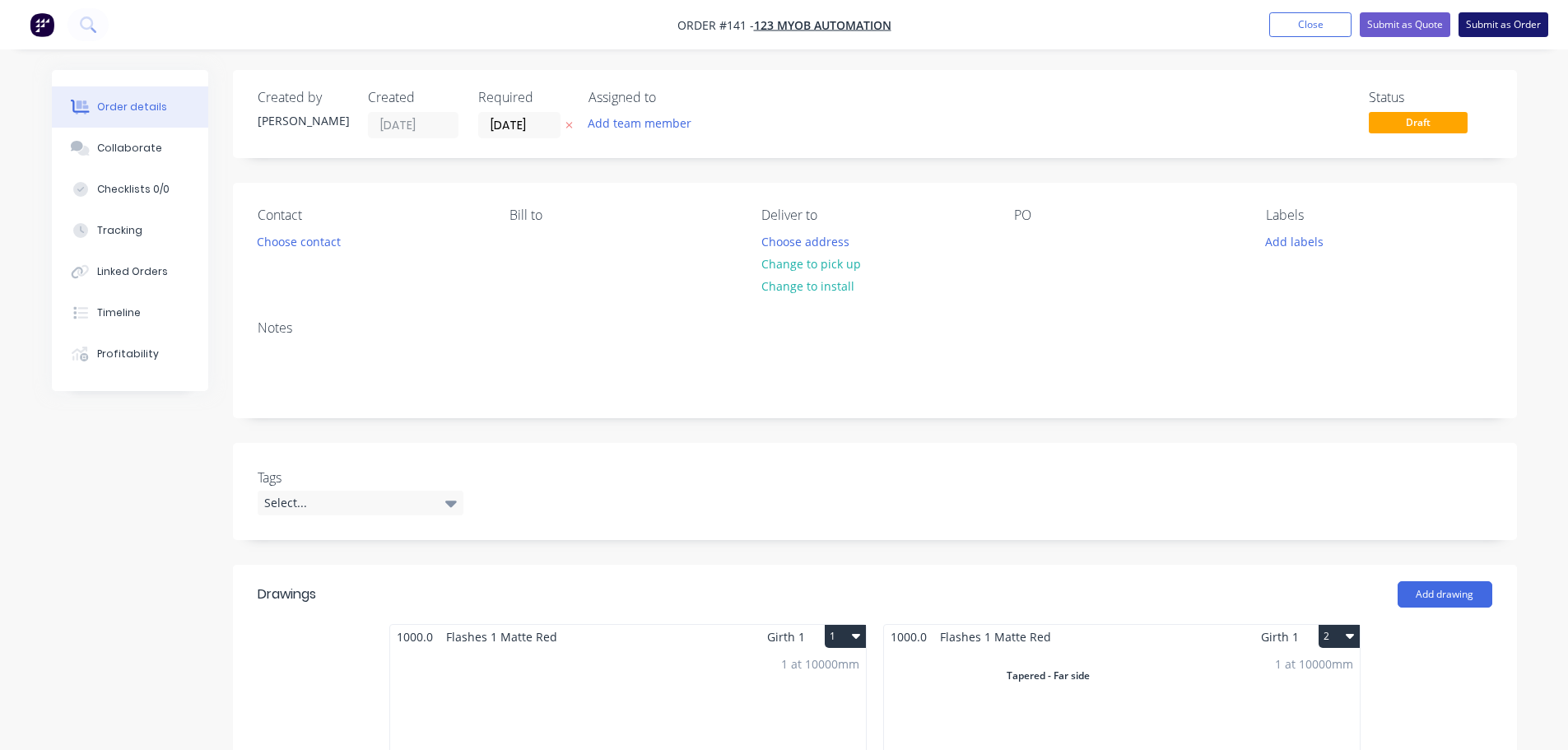
click at [1515, 23] on button "Submit as Order" at bounding box center [1503, 24] width 90 height 25
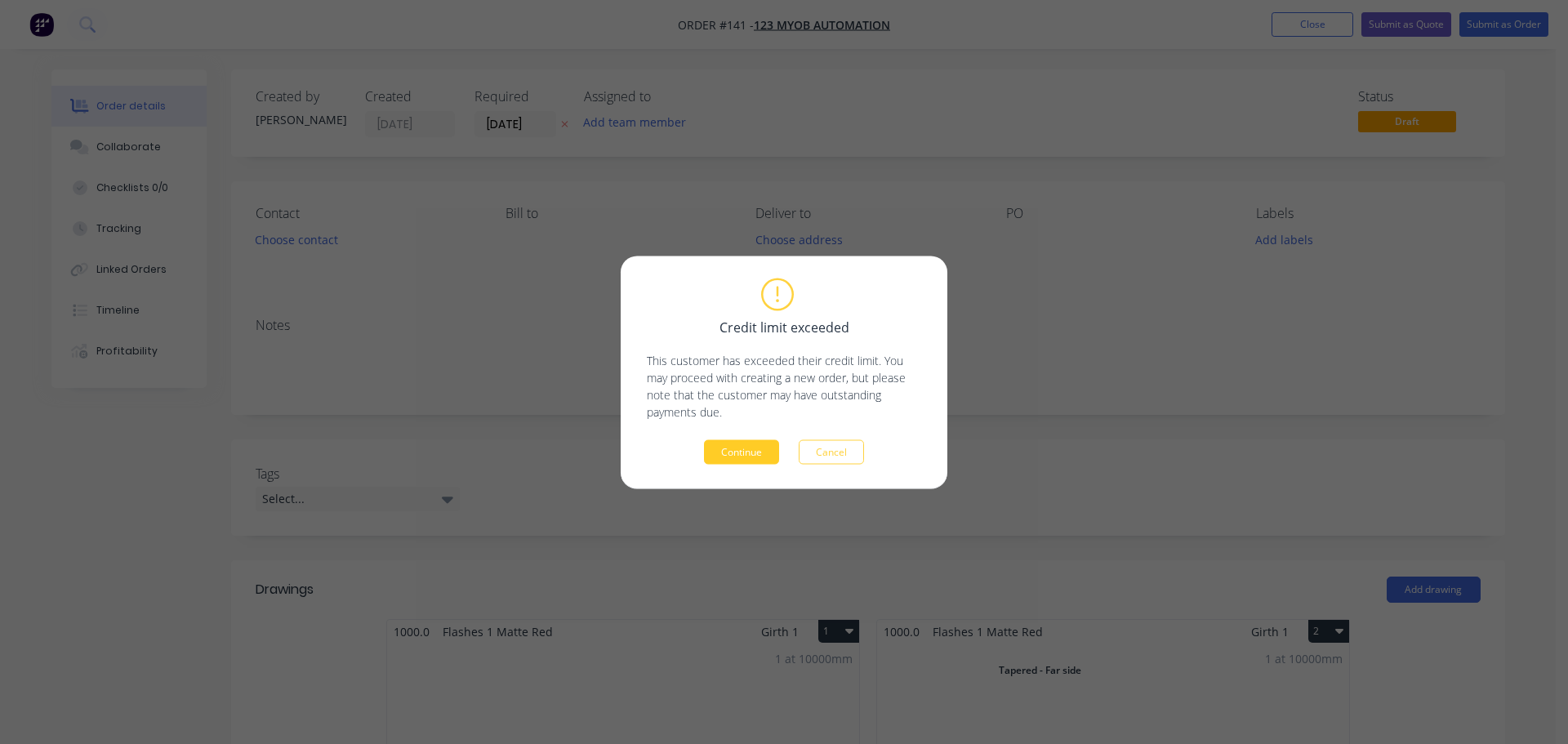
click at [761, 445] on button "Continue" at bounding box center [742, 452] width 75 height 25
